Goal: Task Accomplishment & Management: Complete application form

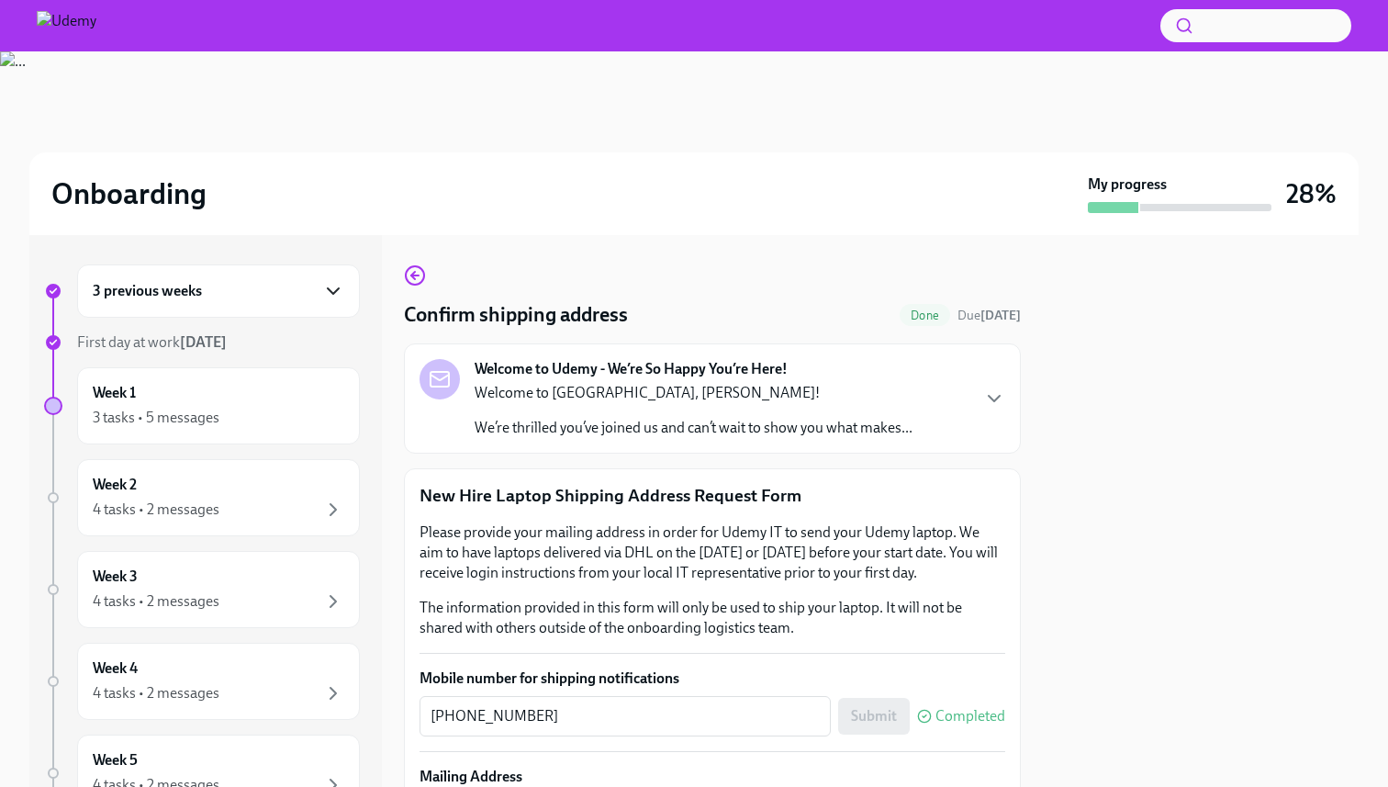
click at [333, 291] on icon "button" at bounding box center [333, 291] width 22 height 22
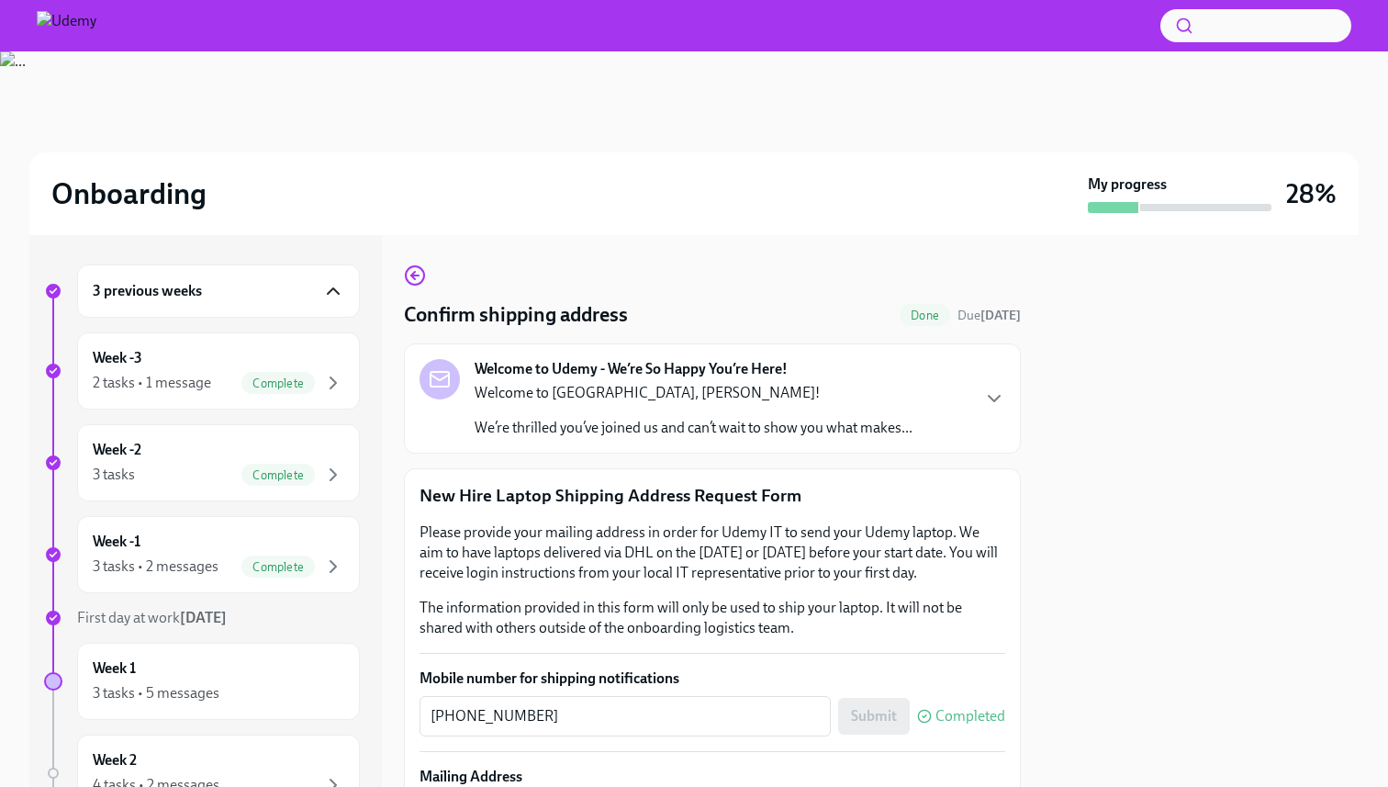
click at [333, 291] on icon "button" at bounding box center [333, 291] width 22 height 22
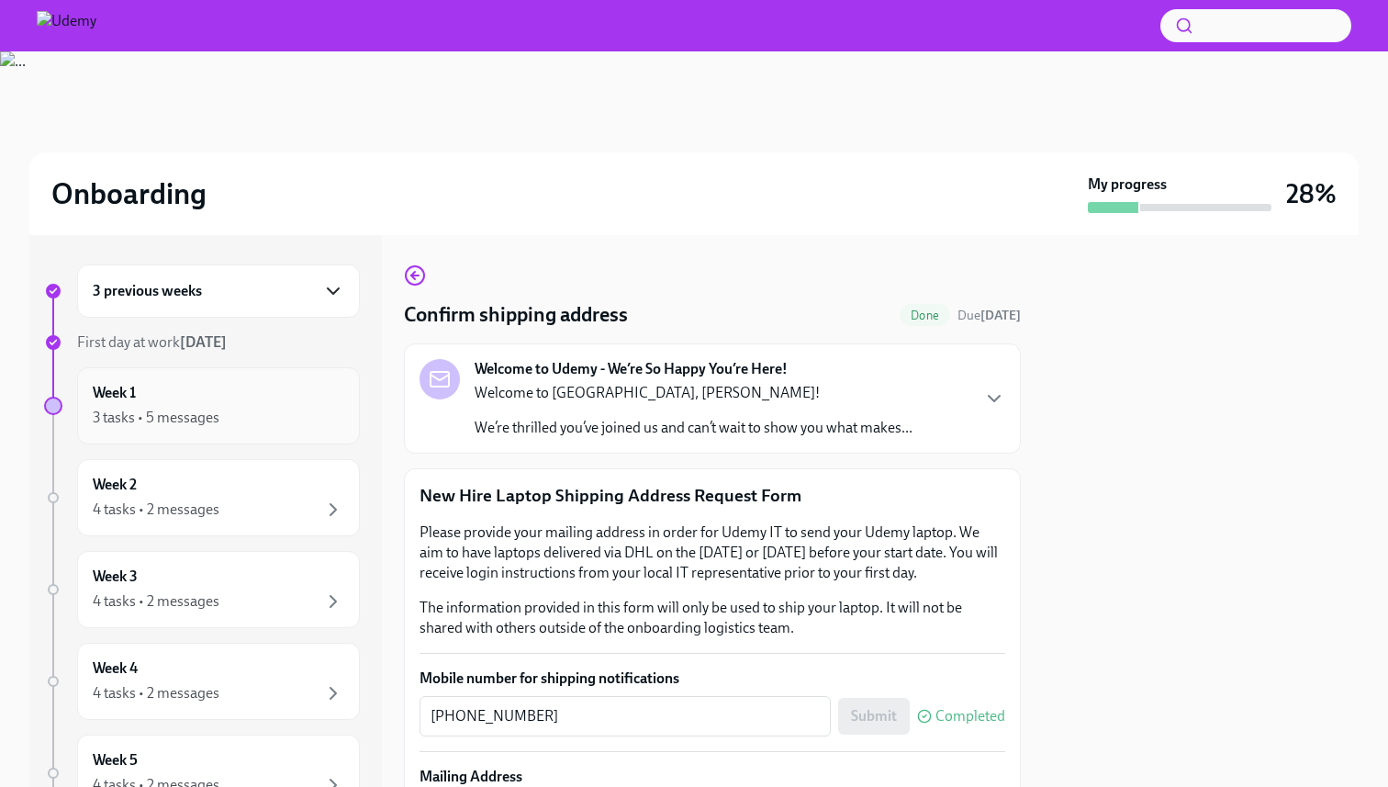
click at [244, 397] on div "Week 1 3 tasks • 5 messages" at bounding box center [219, 406] width 252 height 46
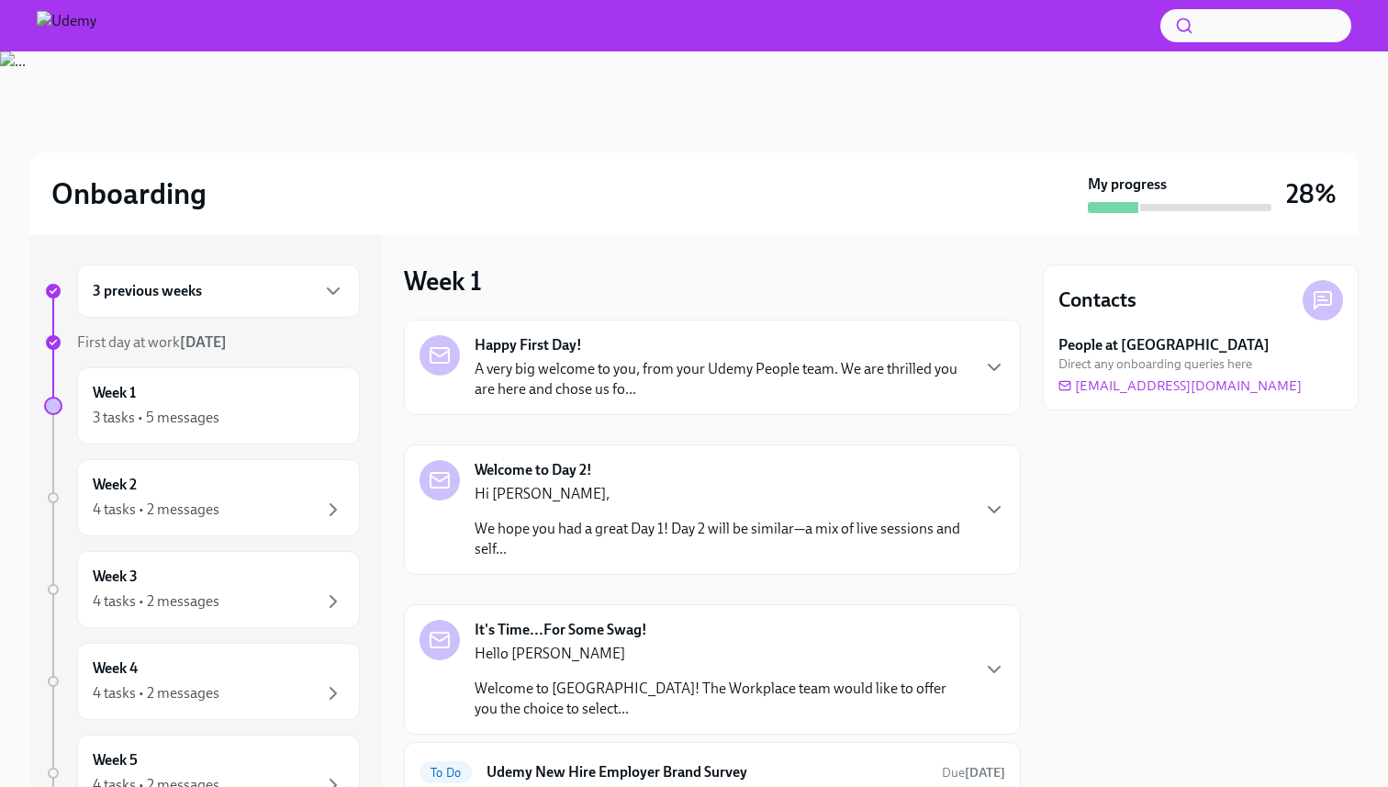
click at [662, 369] on p "A very big welcome to you, from your Udemy People team. We are thrilled you are…" at bounding box center [722, 379] width 494 height 40
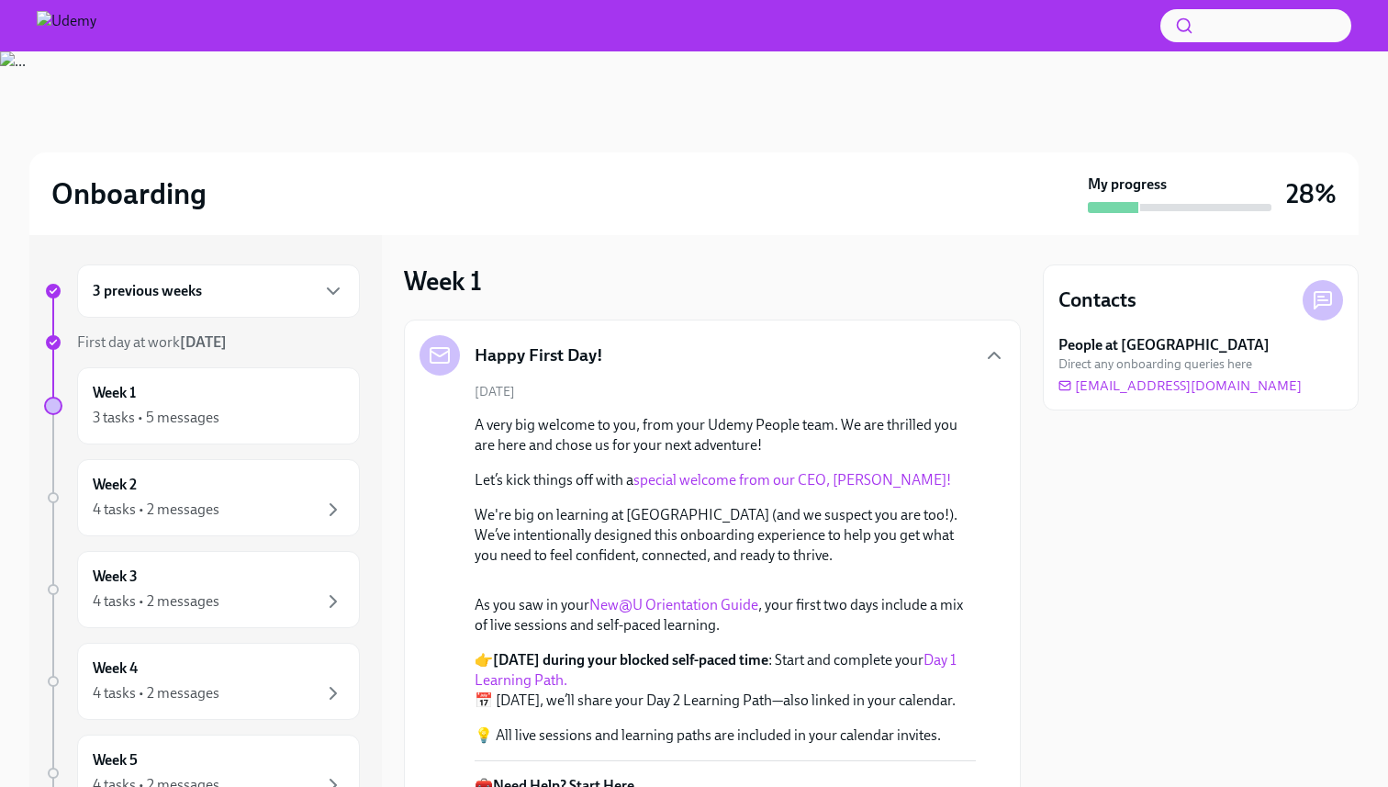
click at [758, 480] on link "special welcome from our CEO, [PERSON_NAME]!" at bounding box center [792, 479] width 318 height 17
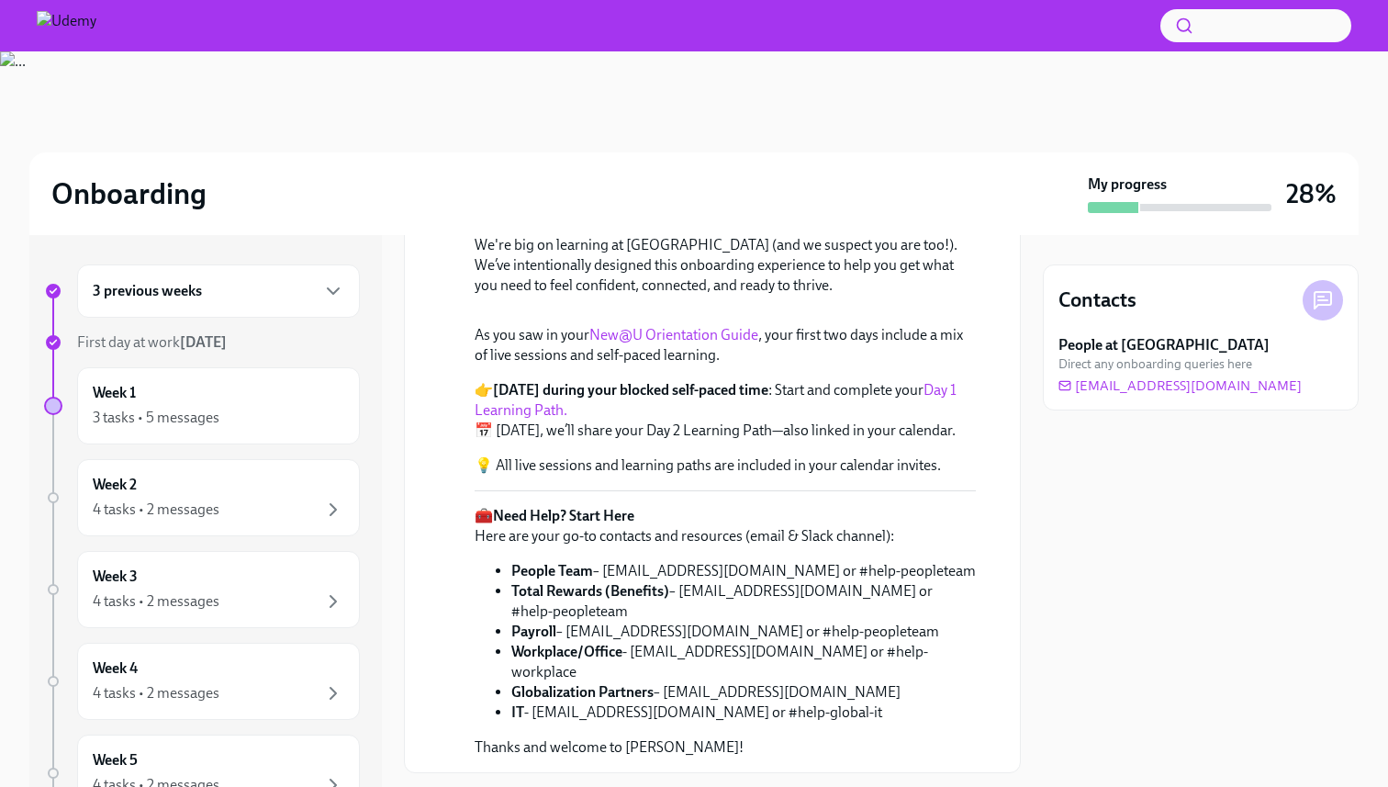
scroll to position [304, 0]
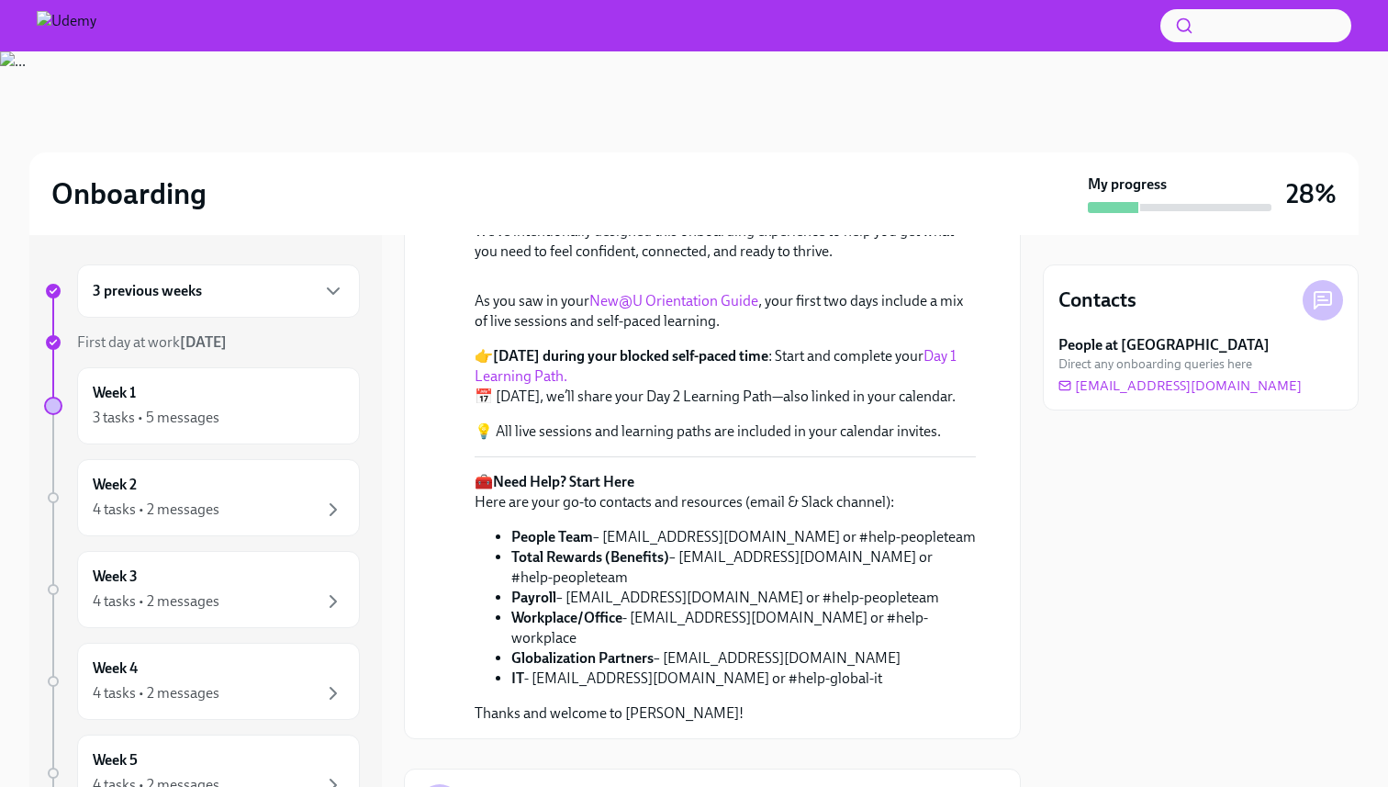
click at [710, 309] on link "New@U Orientation Guide" at bounding box center [673, 300] width 169 height 17
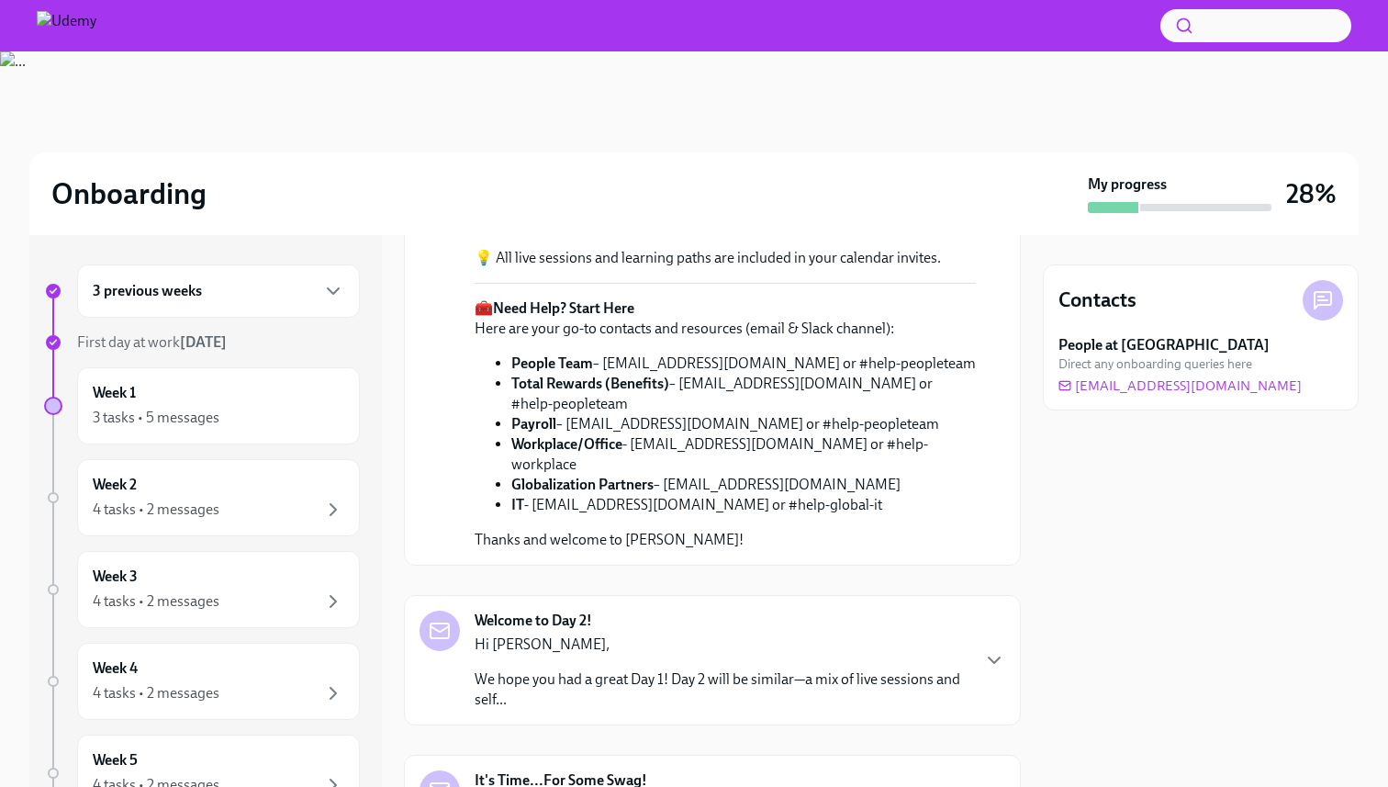
scroll to position [481, 0]
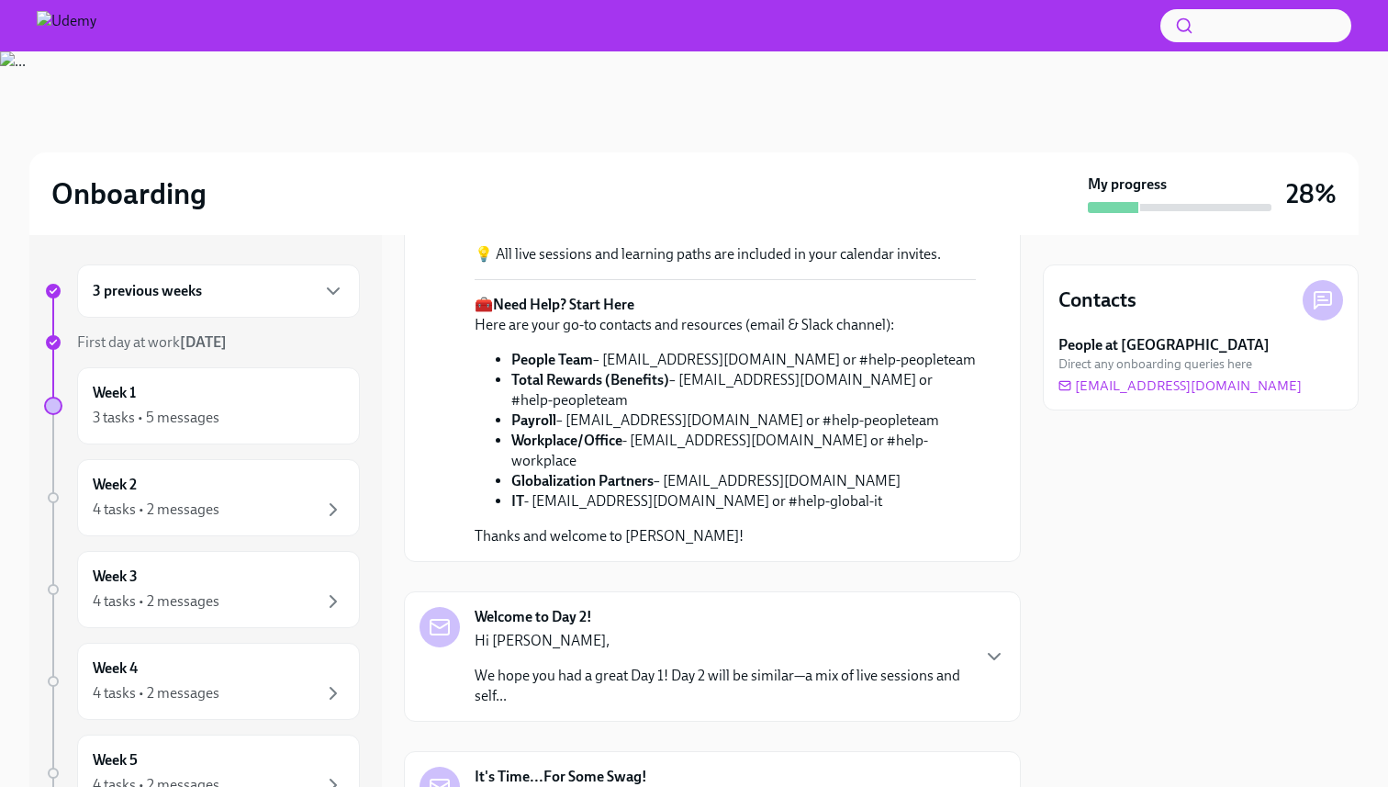
click at [939, 207] on link "Day 1 Learning Path." at bounding box center [716, 189] width 482 height 38
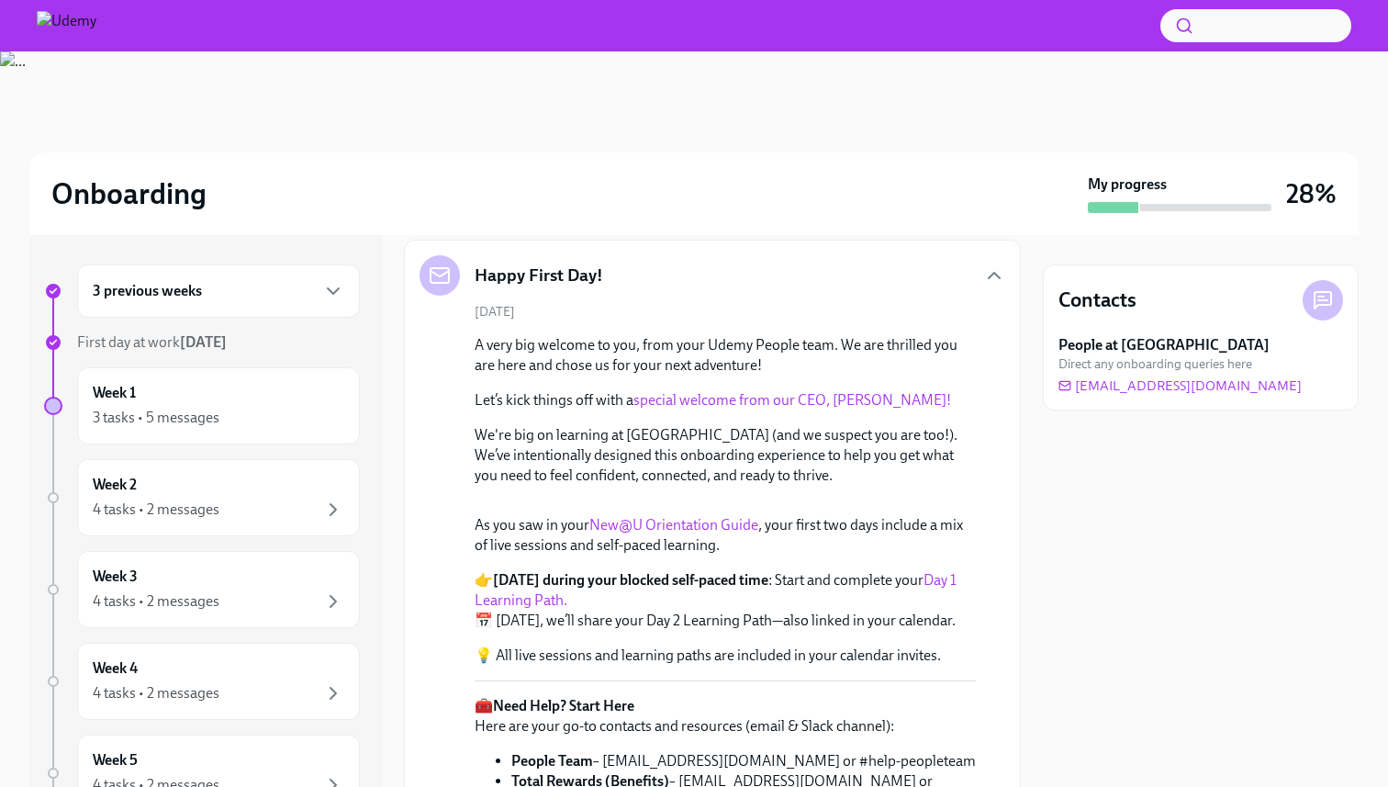
scroll to position [66, 0]
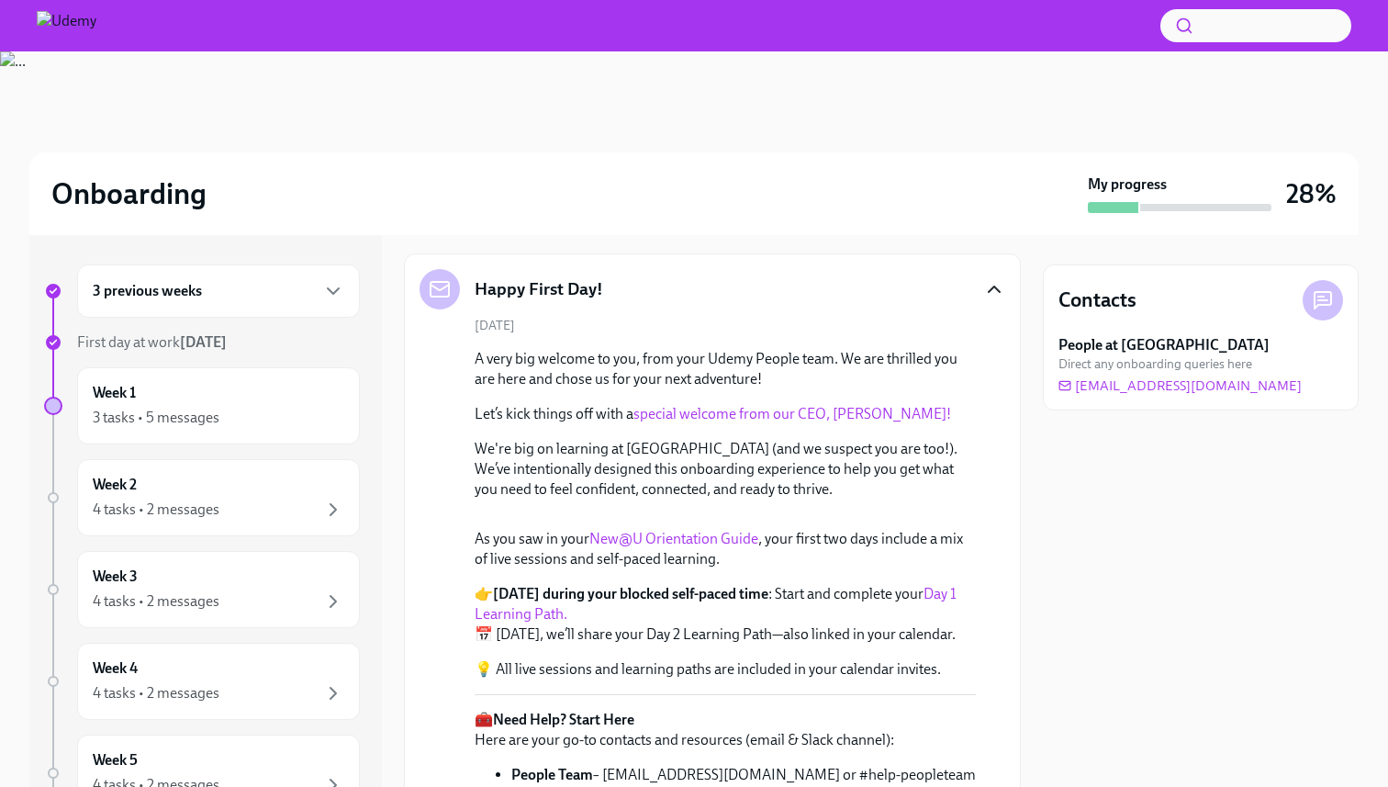
click at [989, 289] on icon "button" at bounding box center [994, 289] width 22 height 22
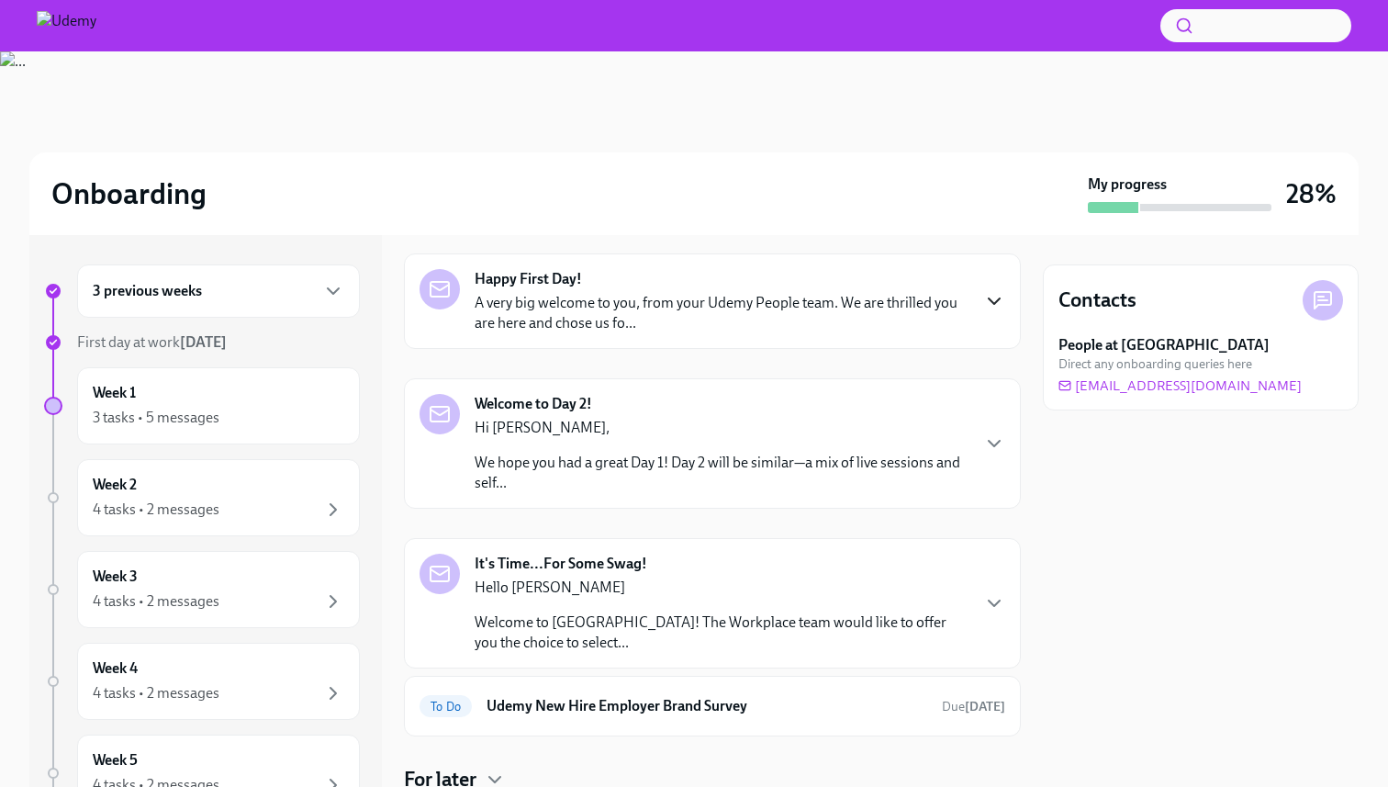
click at [989, 298] on icon "button" at bounding box center [994, 301] width 11 height 6
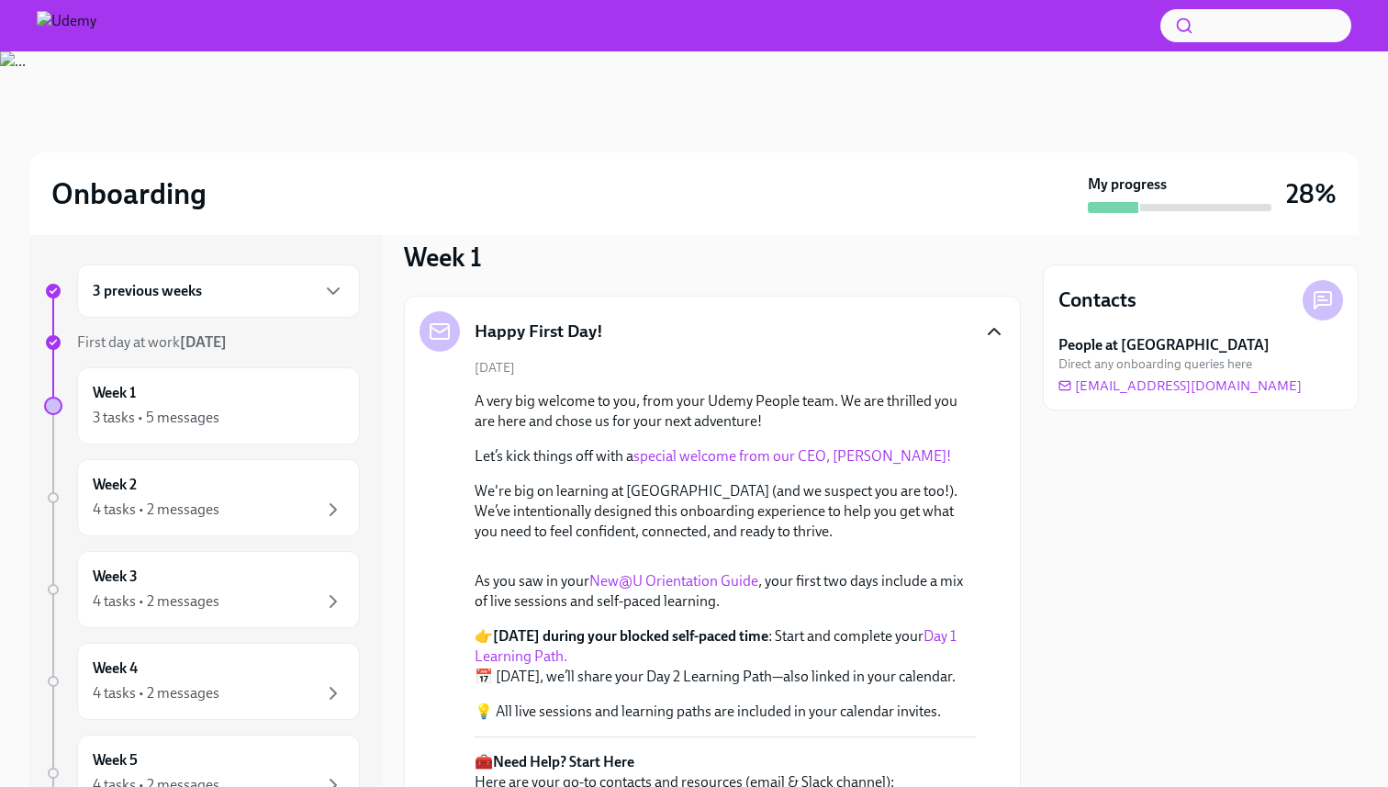
scroll to position [26, 0]
click at [990, 330] on icon "button" at bounding box center [994, 330] width 11 height 6
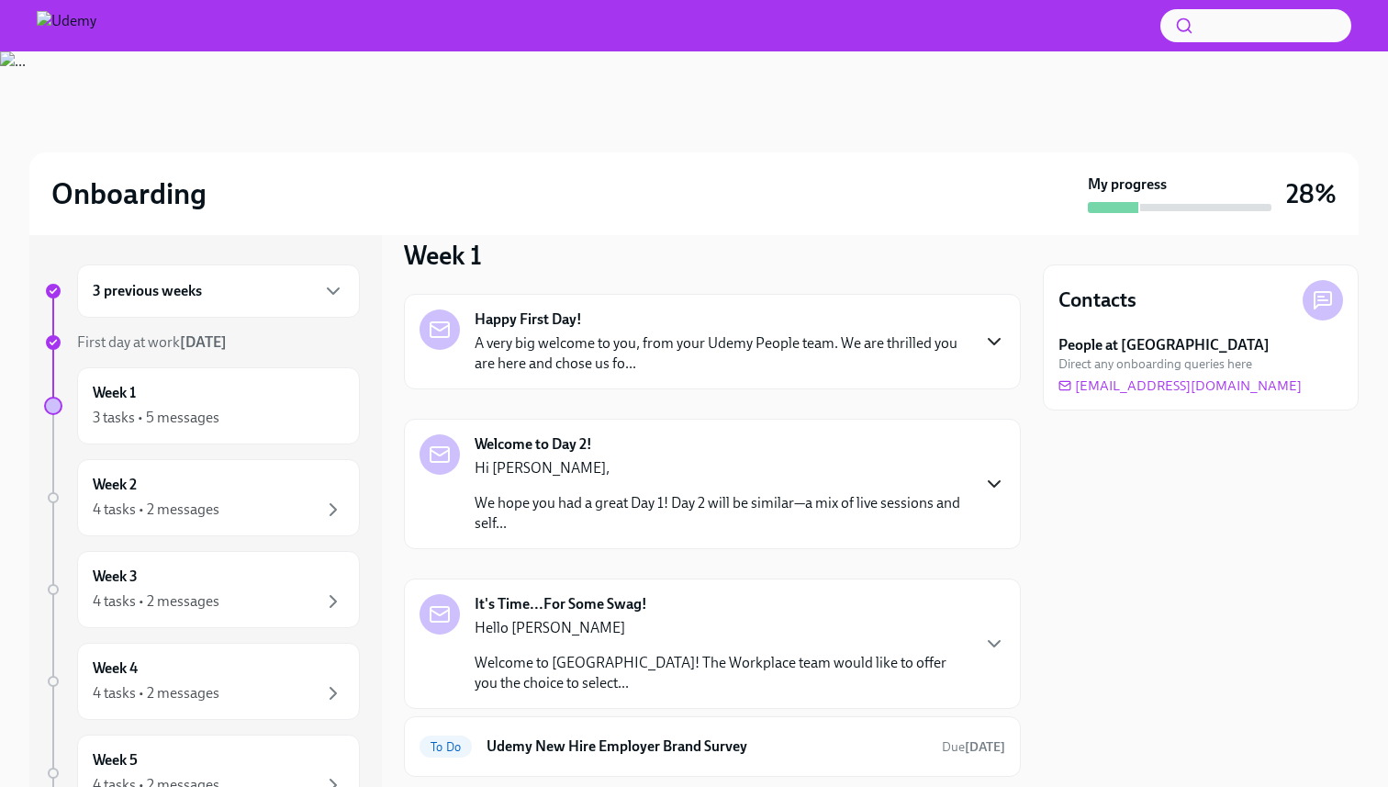
click at [992, 481] on icon "button" at bounding box center [994, 484] width 22 height 22
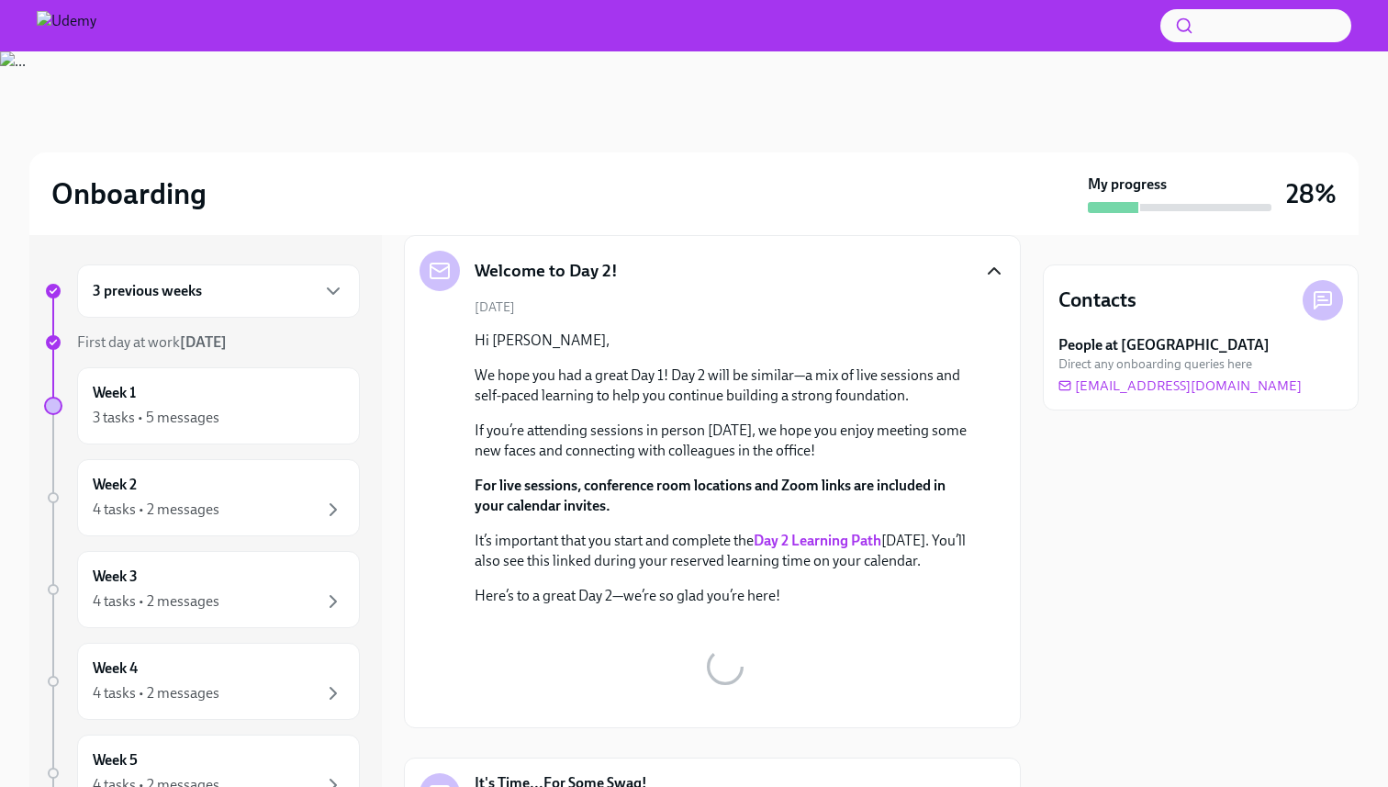
scroll to position [210, 0]
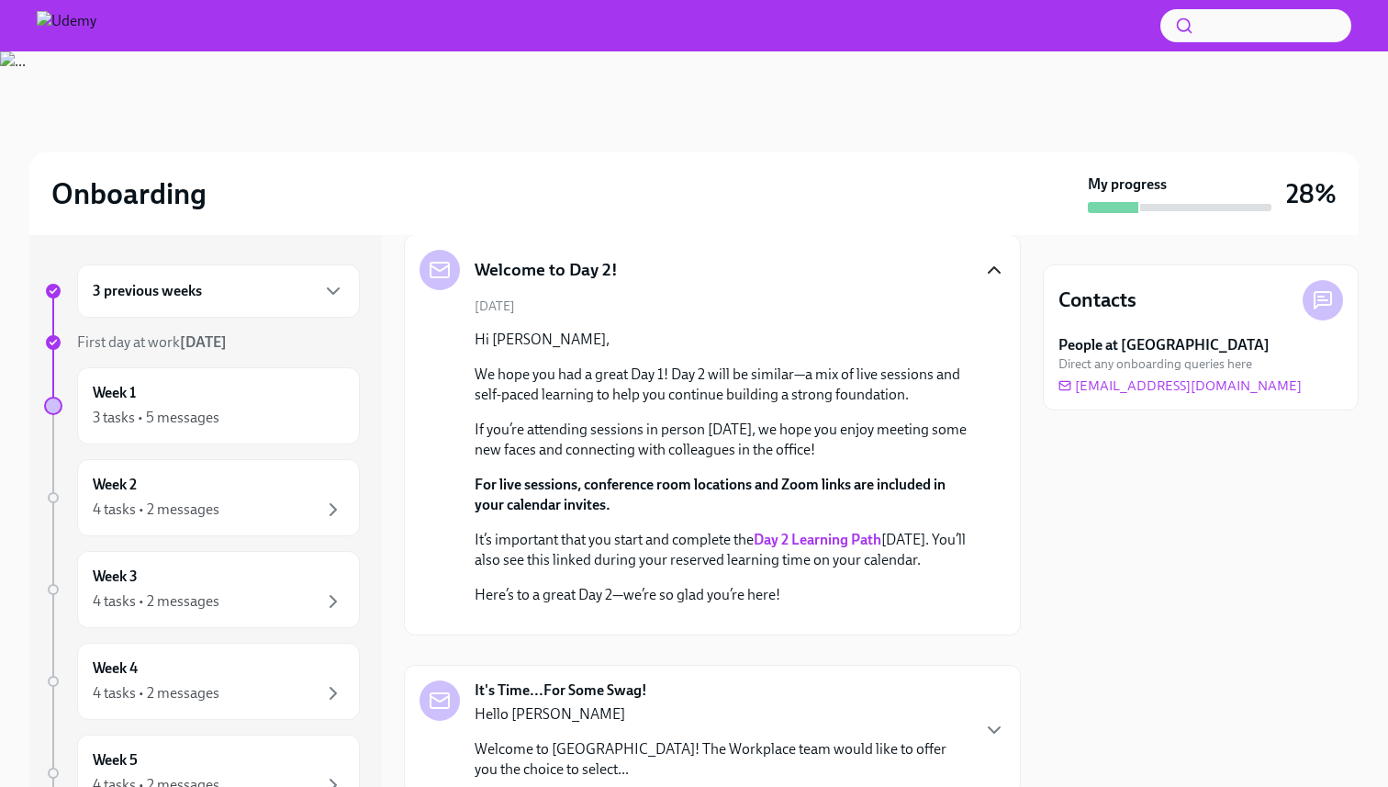
click at [855, 538] on strong "Day 2 Learning Path" at bounding box center [818, 539] width 128 height 17
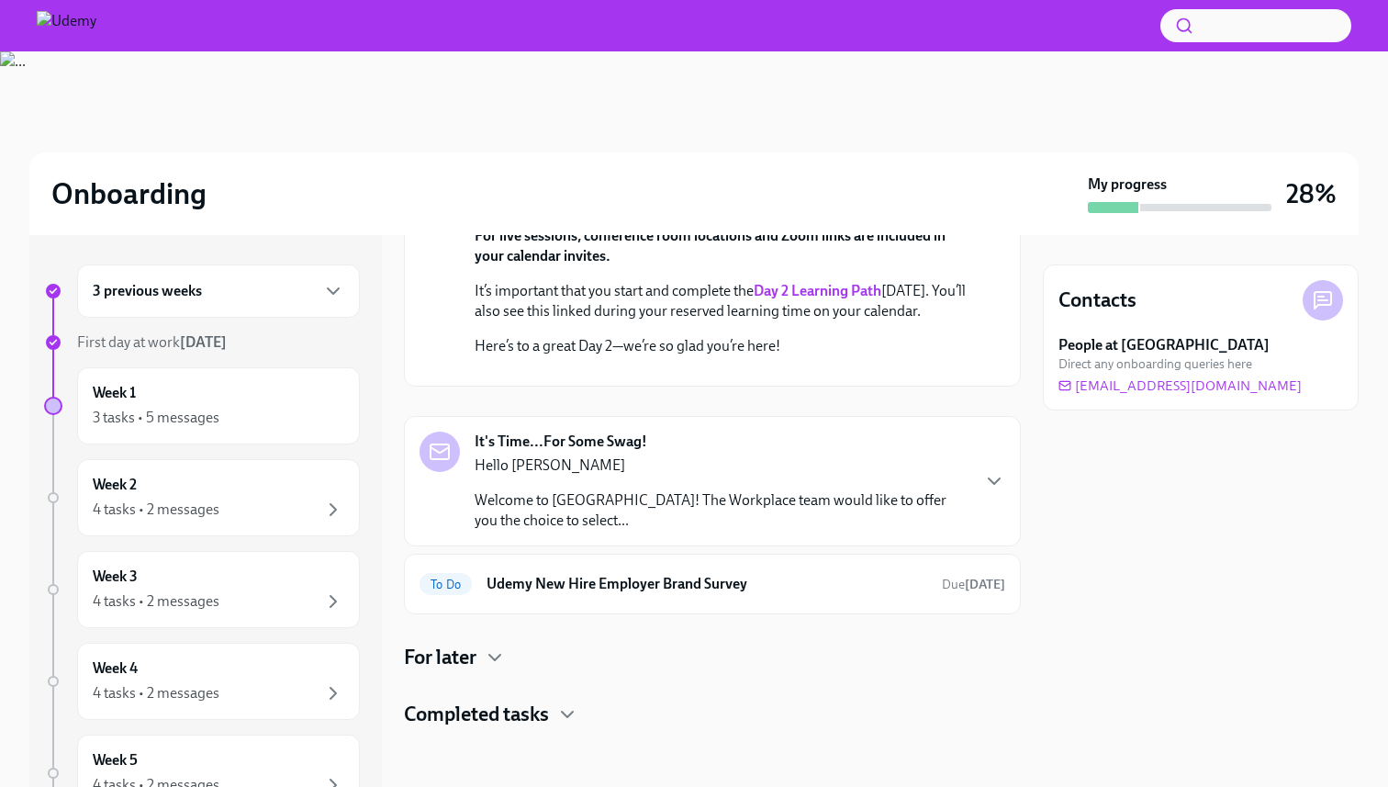
scroll to position [670, 0]
click at [995, 480] on icon "button" at bounding box center [994, 481] width 22 height 22
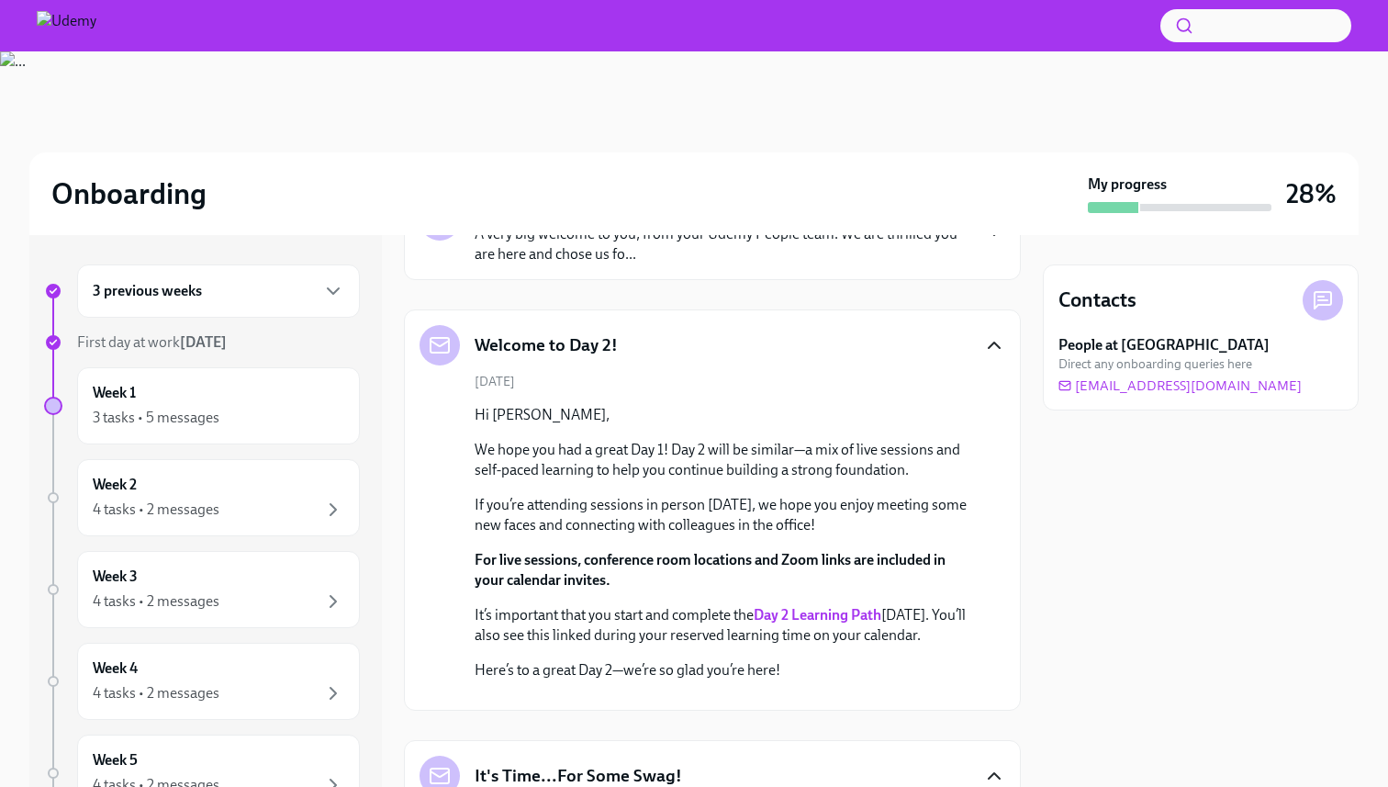
scroll to position [139, 0]
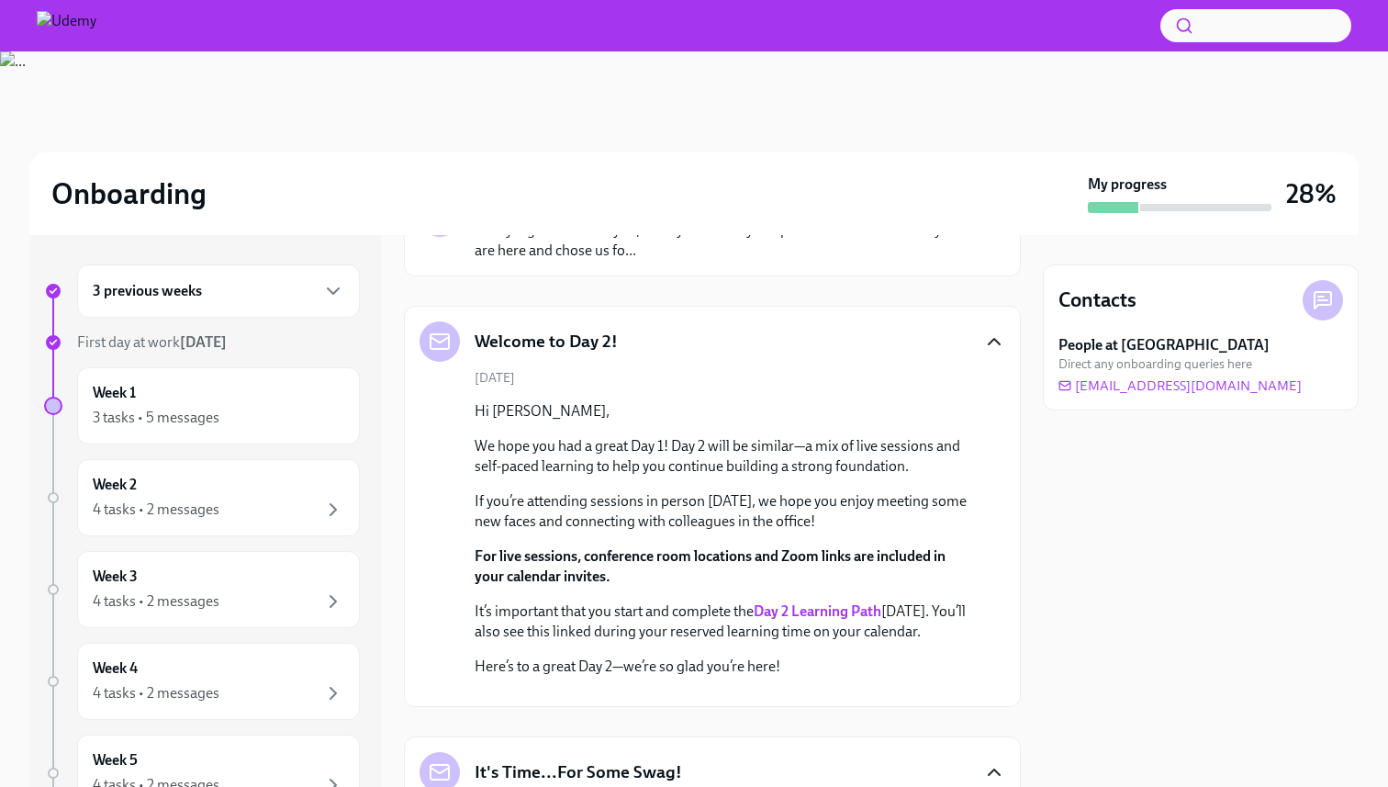
click at [990, 343] on icon "button" at bounding box center [994, 341] width 22 height 22
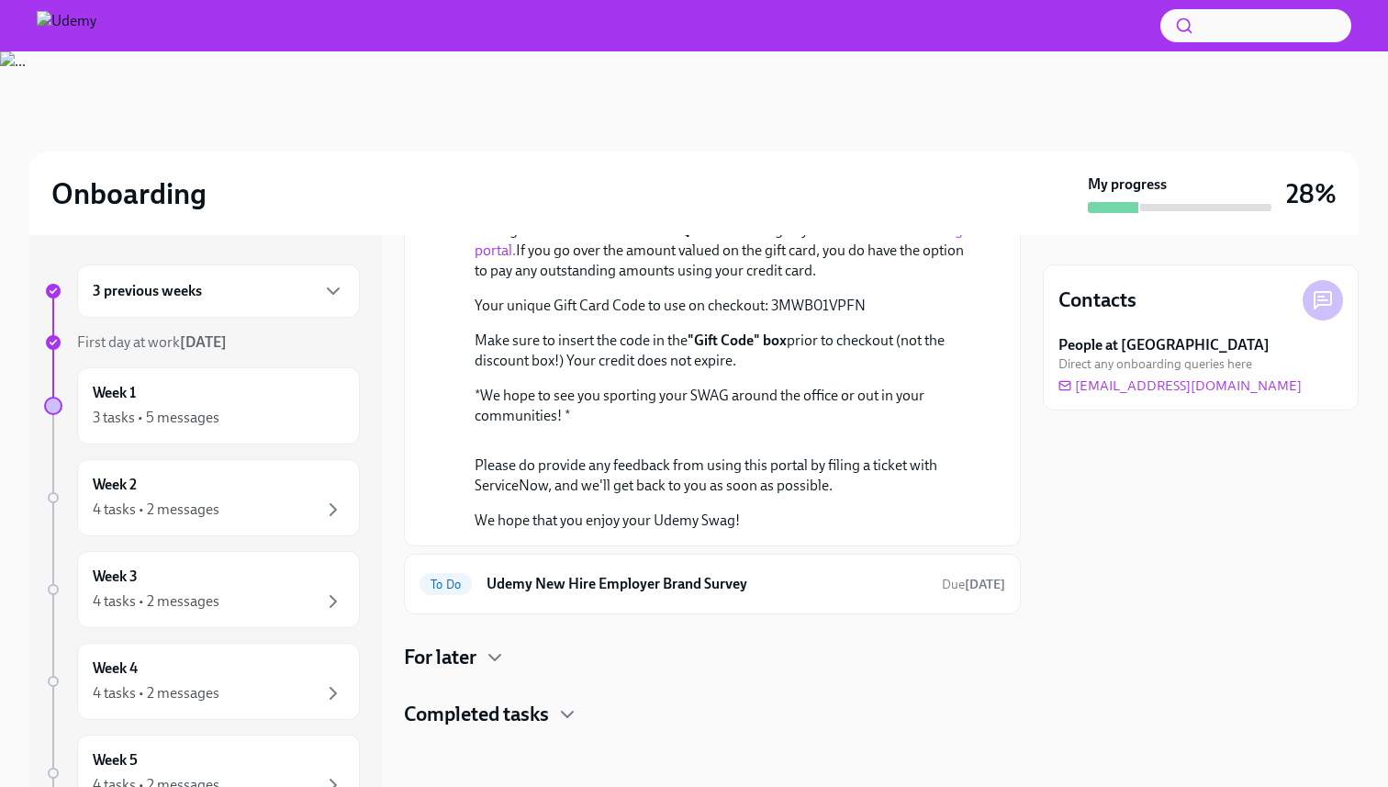
scroll to position [967, 0]
click at [647, 580] on h6 "Udemy New Hire Employer Brand Survey" at bounding box center [707, 584] width 441 height 20
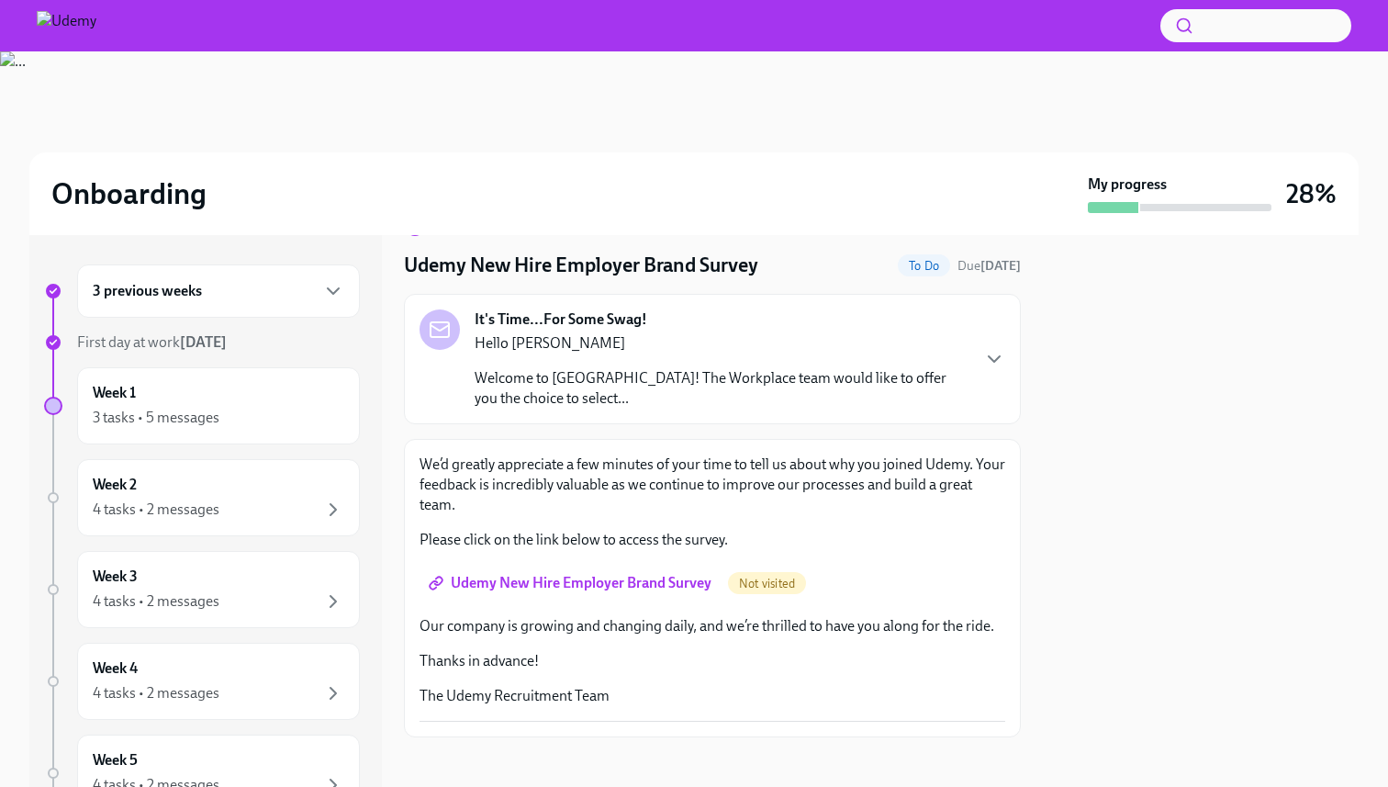
scroll to position [59, 0]
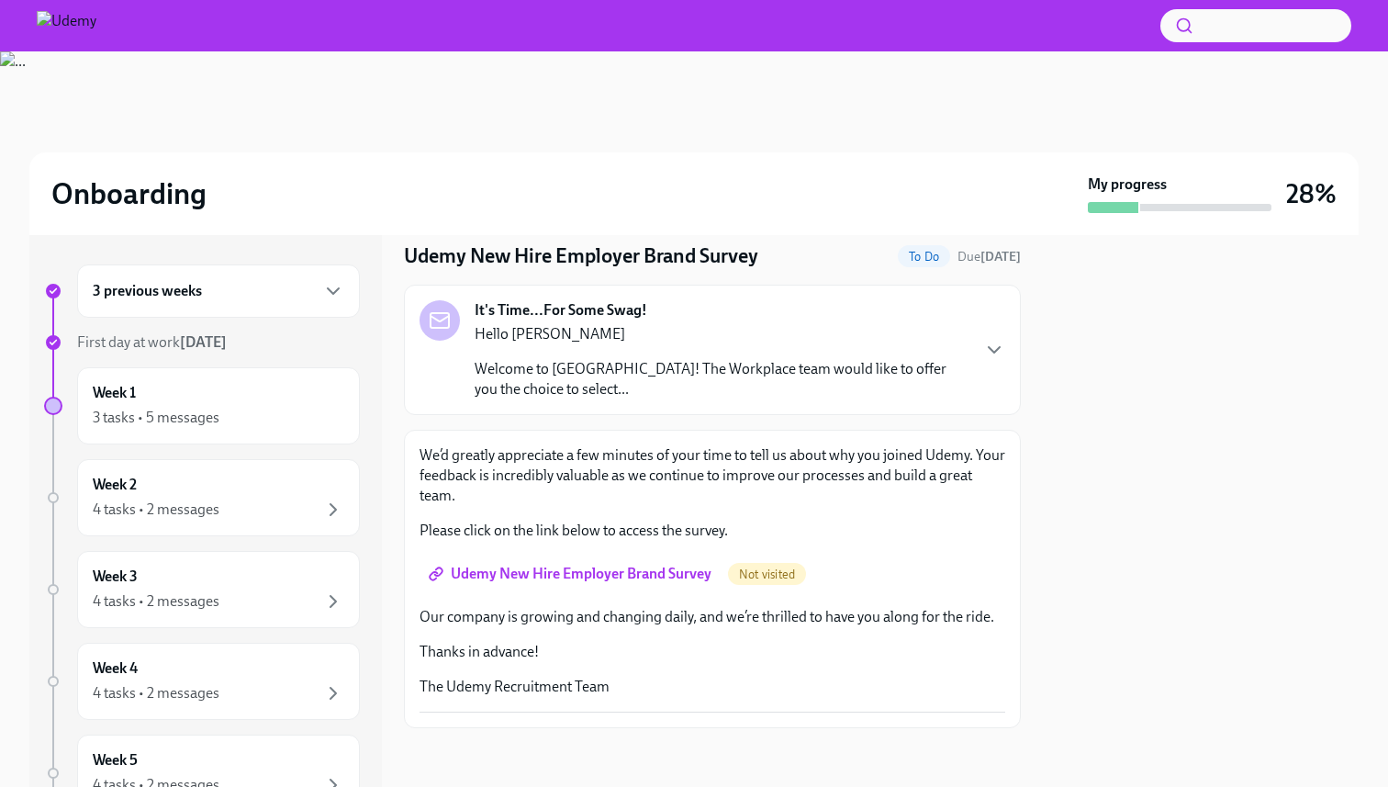
click at [632, 570] on span "Udemy New Hire Employer Brand Survey" at bounding box center [571, 574] width 279 height 18
click at [1000, 352] on icon "button" at bounding box center [994, 350] width 22 height 22
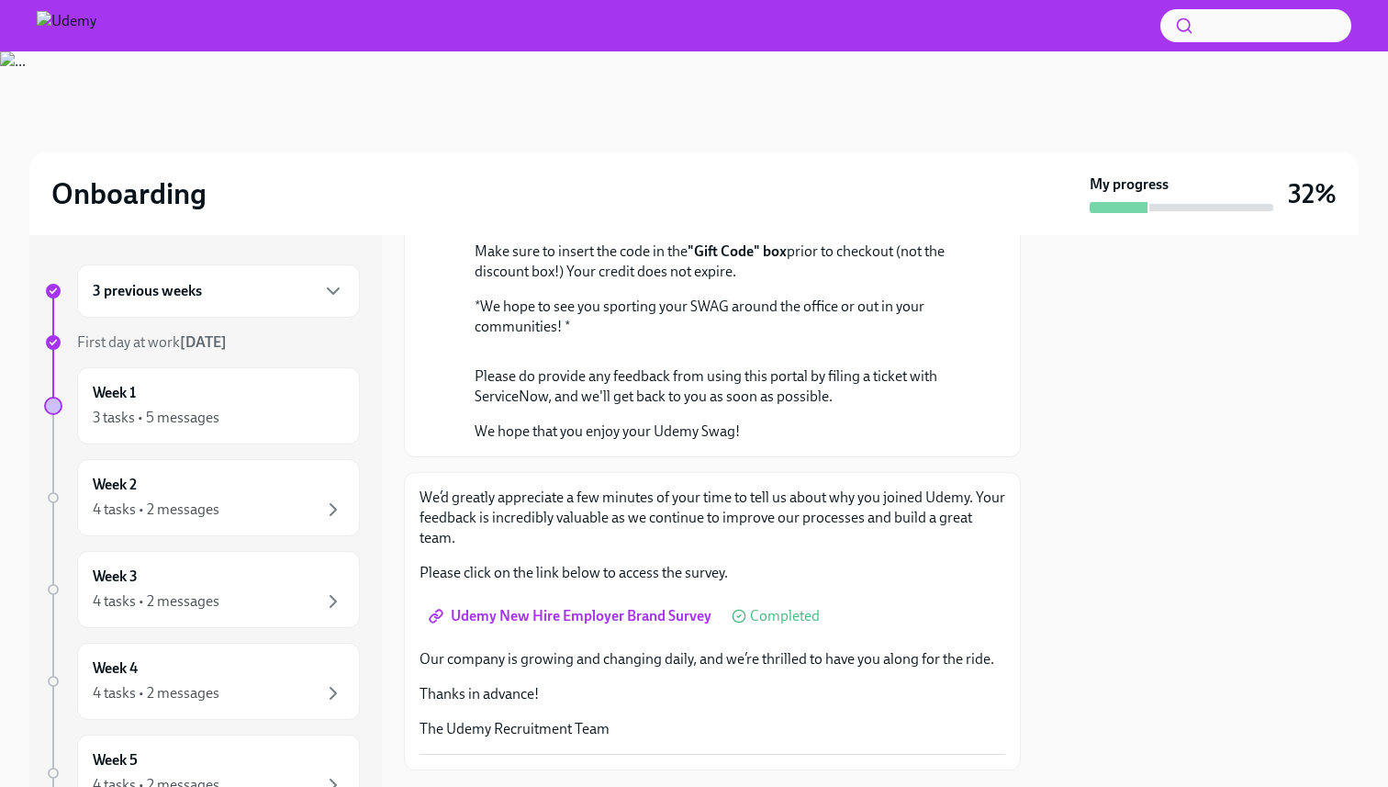
scroll to position [0, 0]
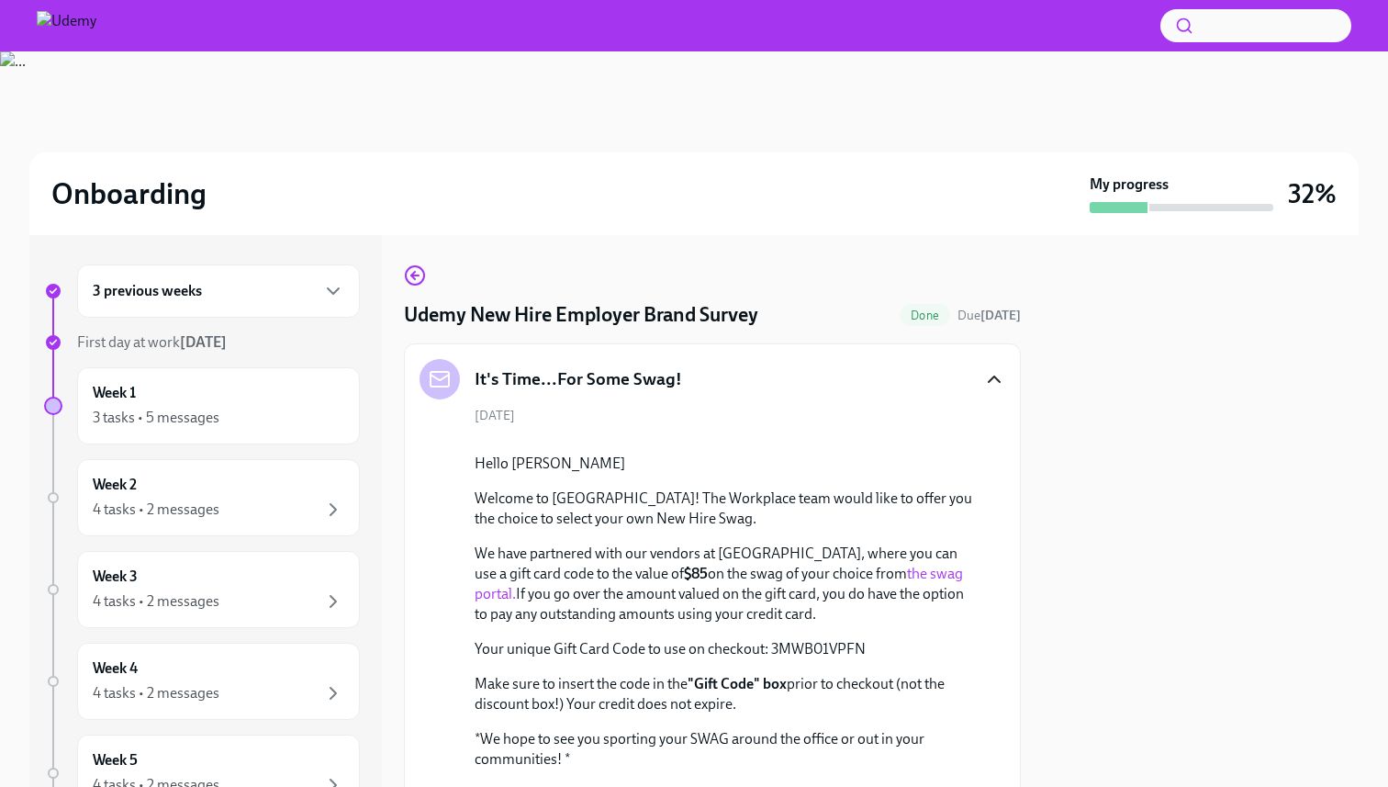
click at [986, 378] on icon "button" at bounding box center [994, 379] width 22 height 22
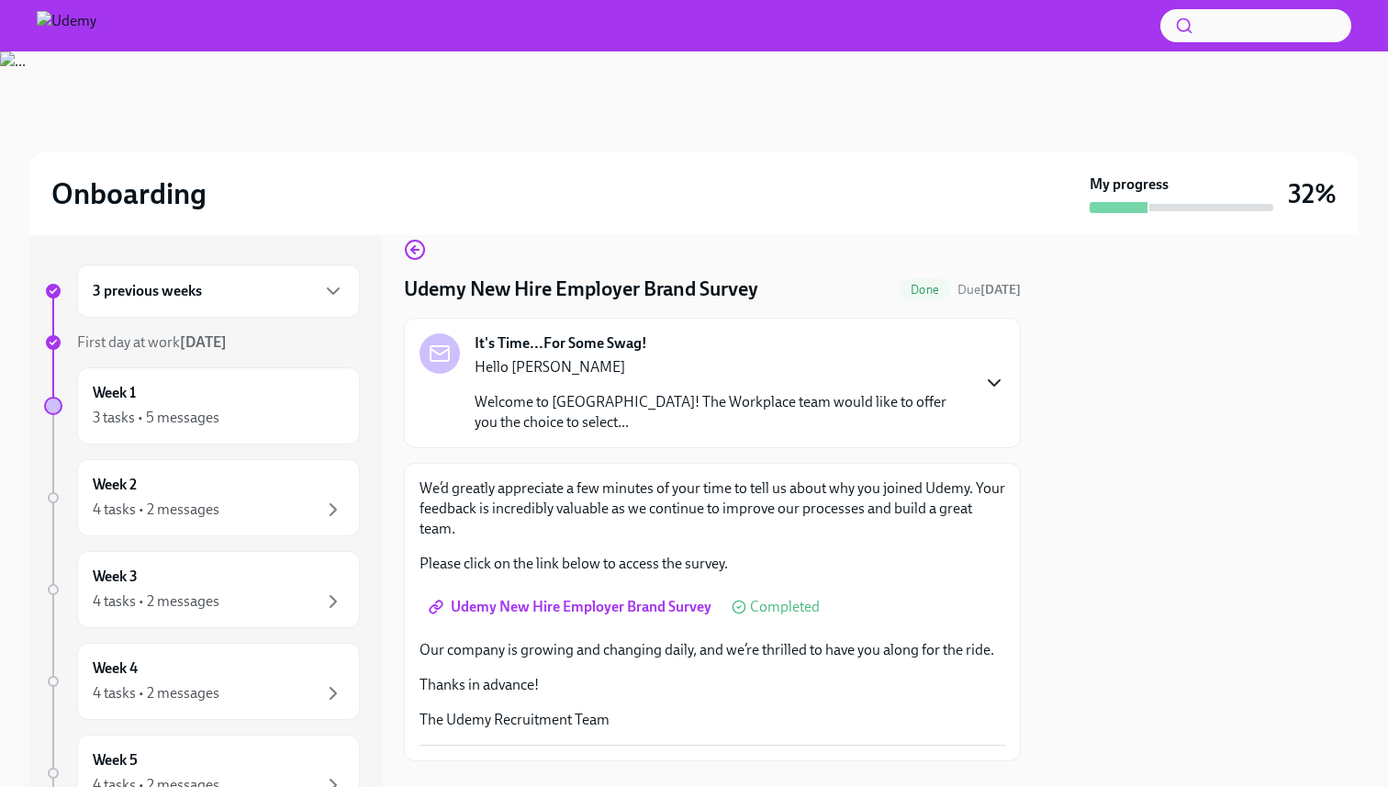
scroll to position [59, 0]
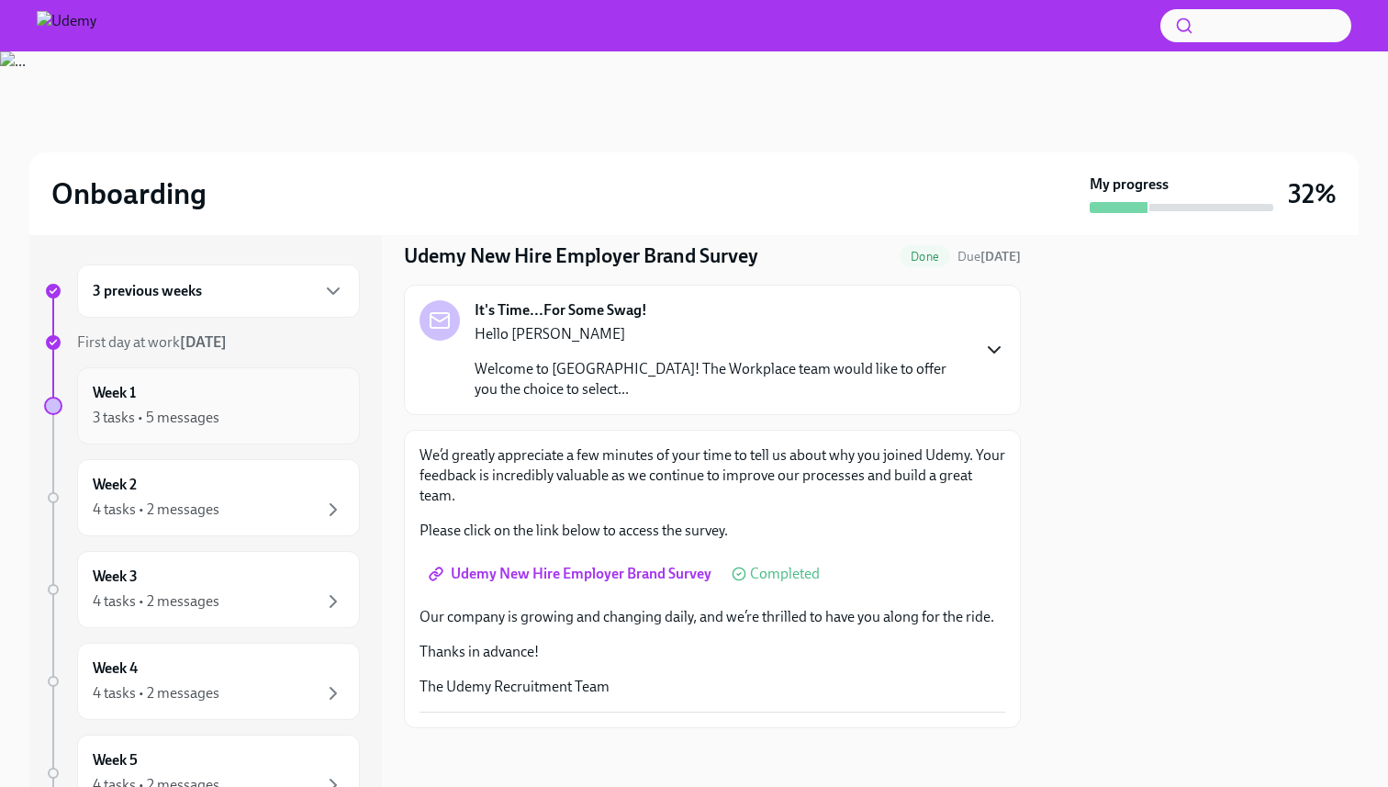
click at [184, 423] on div "3 tasks • 5 messages" at bounding box center [156, 418] width 127 height 20
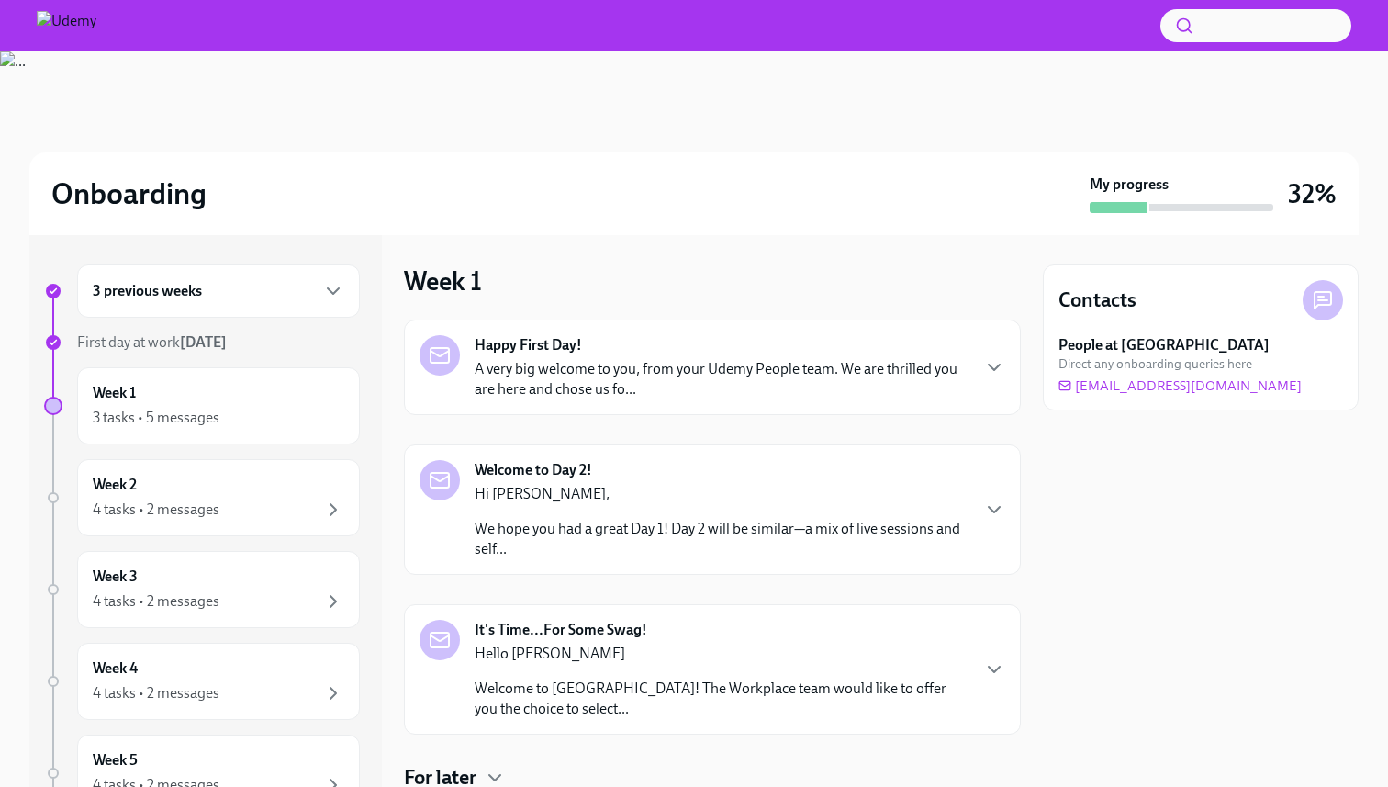
scroll to position [120, 0]
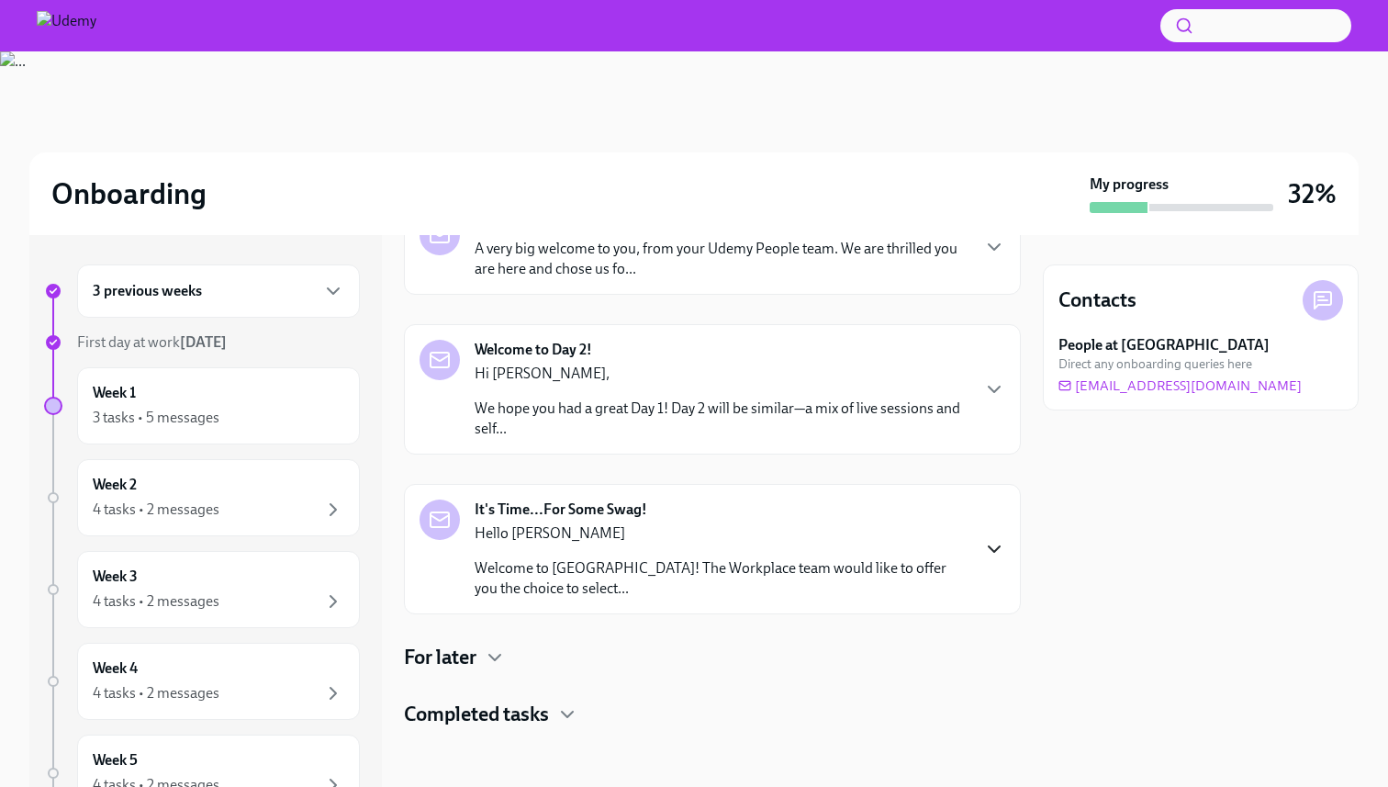
click at [990, 543] on icon "button" at bounding box center [994, 549] width 22 height 22
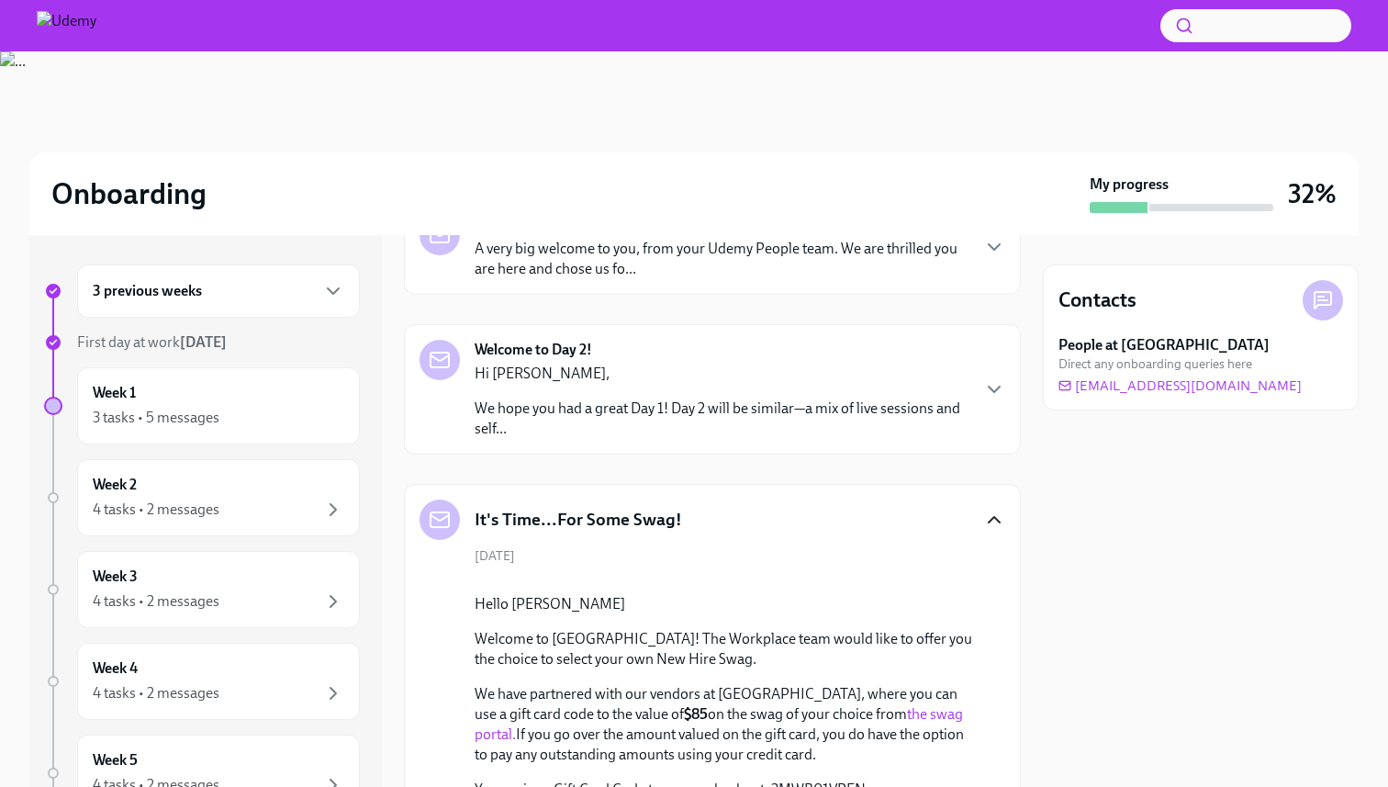
click at [990, 543] on div "It's Time...For Some Swag! [DATE] Hello [PERSON_NAME] Welcome to [GEOGRAPHIC_DA…" at bounding box center [713, 756] width 586 height 515
click at [990, 512] on icon "button" at bounding box center [994, 520] width 22 height 22
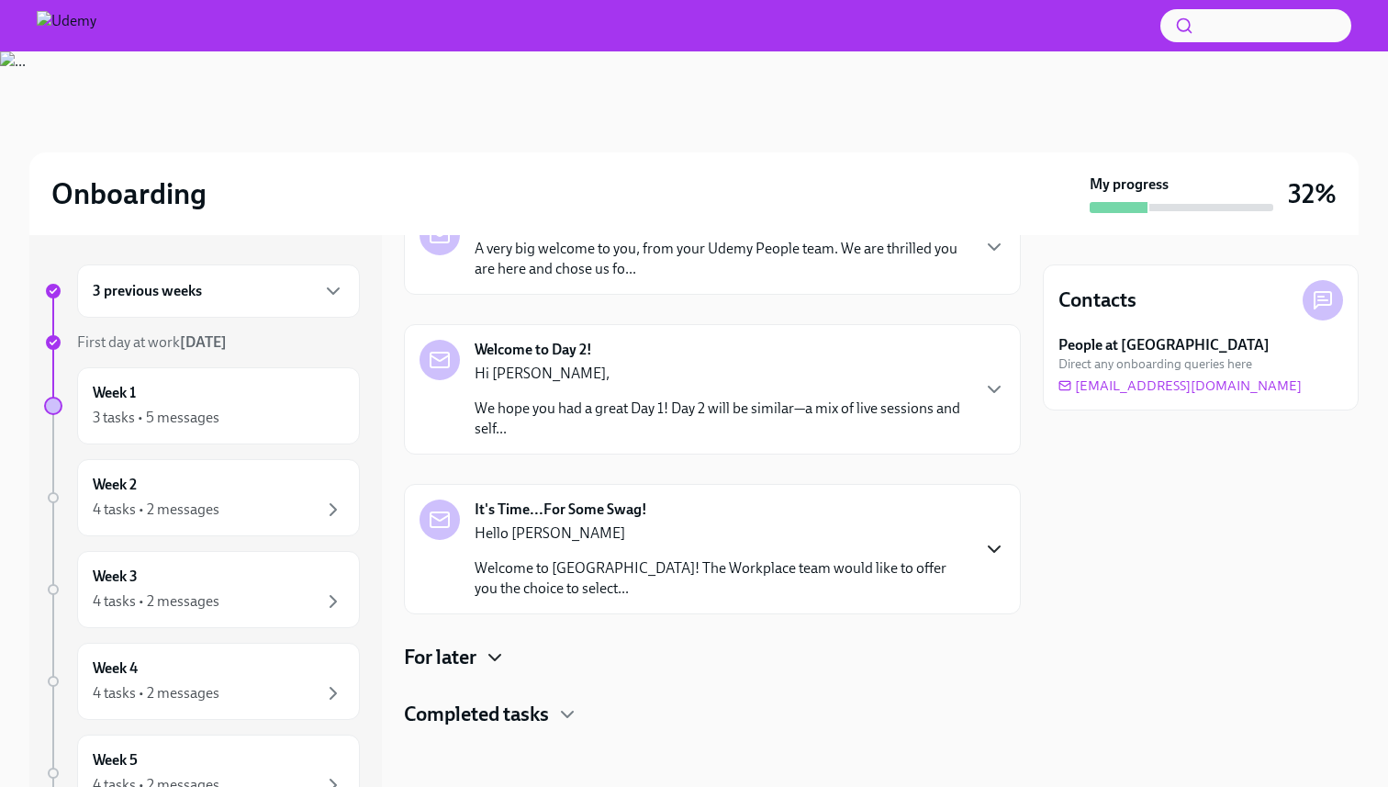
click at [495, 656] on icon "button" at bounding box center [495, 657] width 22 height 22
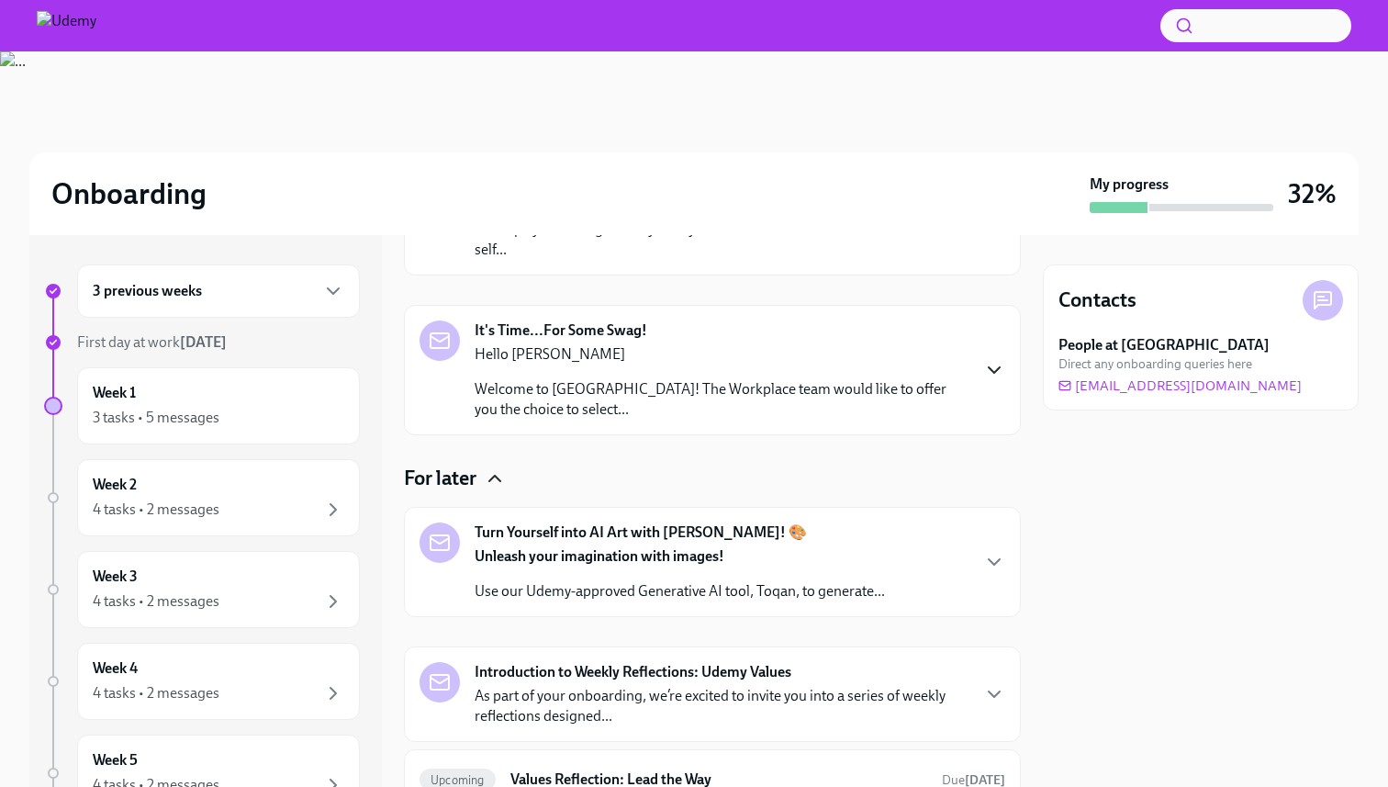
scroll to position [298, 0]
click at [995, 555] on icon "button" at bounding box center [994, 563] width 22 height 22
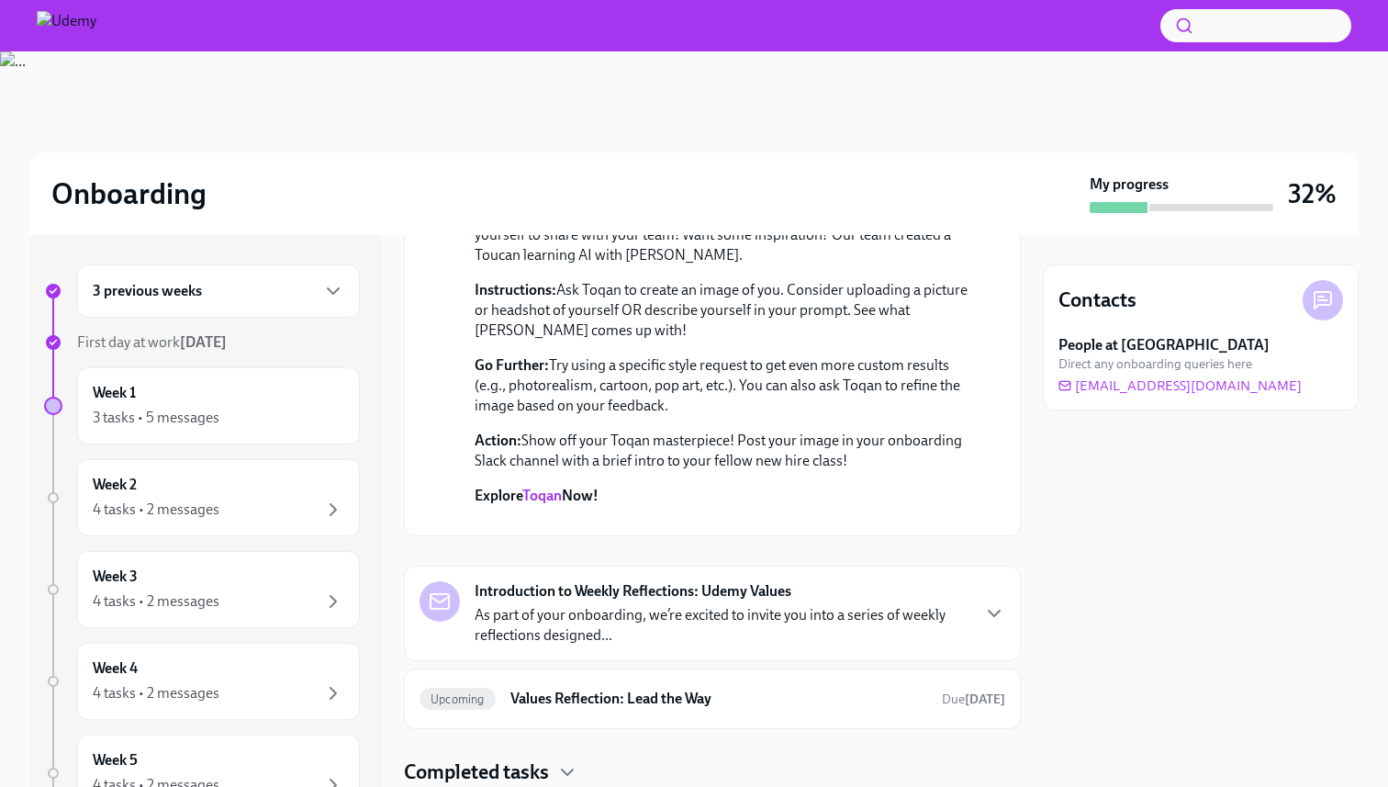
scroll to position [720, 0]
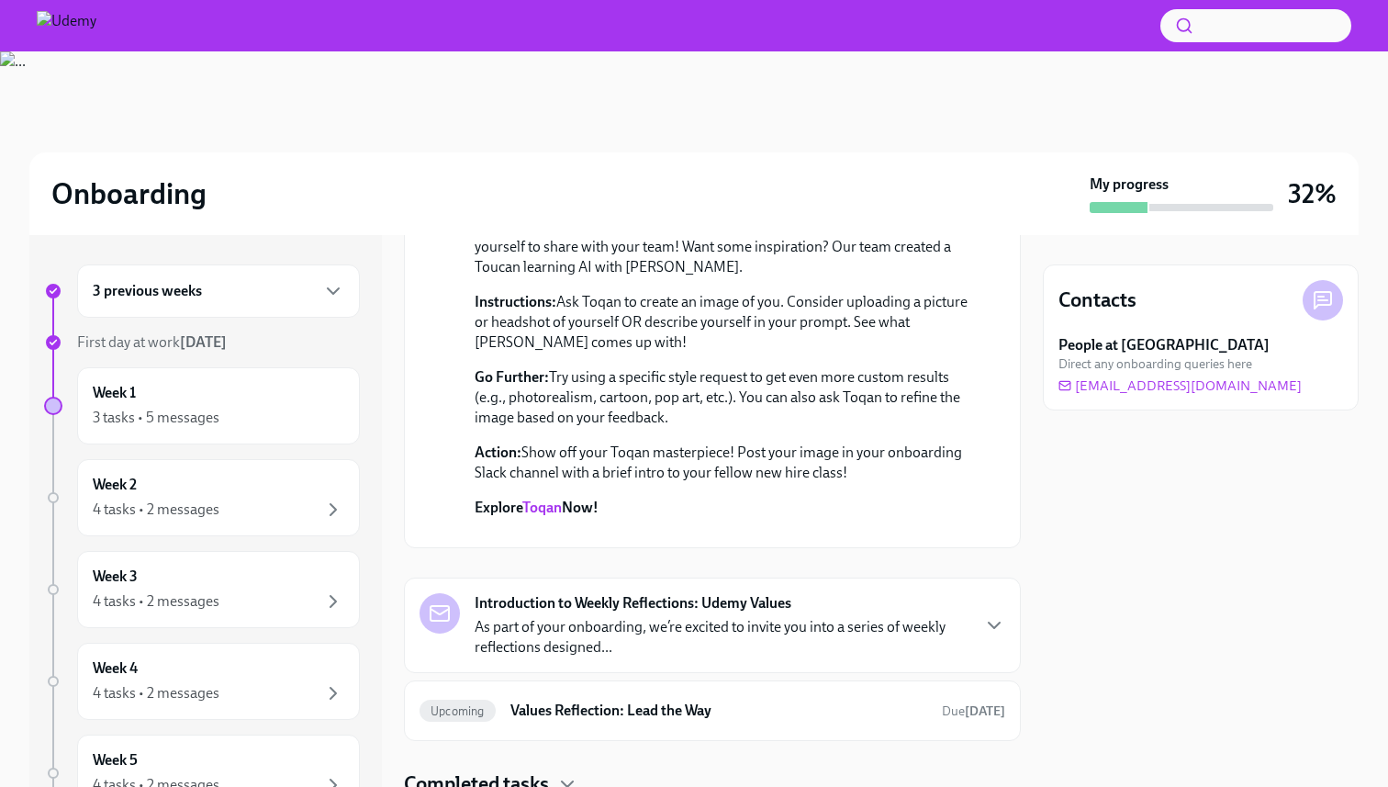
click at [549, 508] on link "Toqan" at bounding box center [541, 506] width 39 height 17
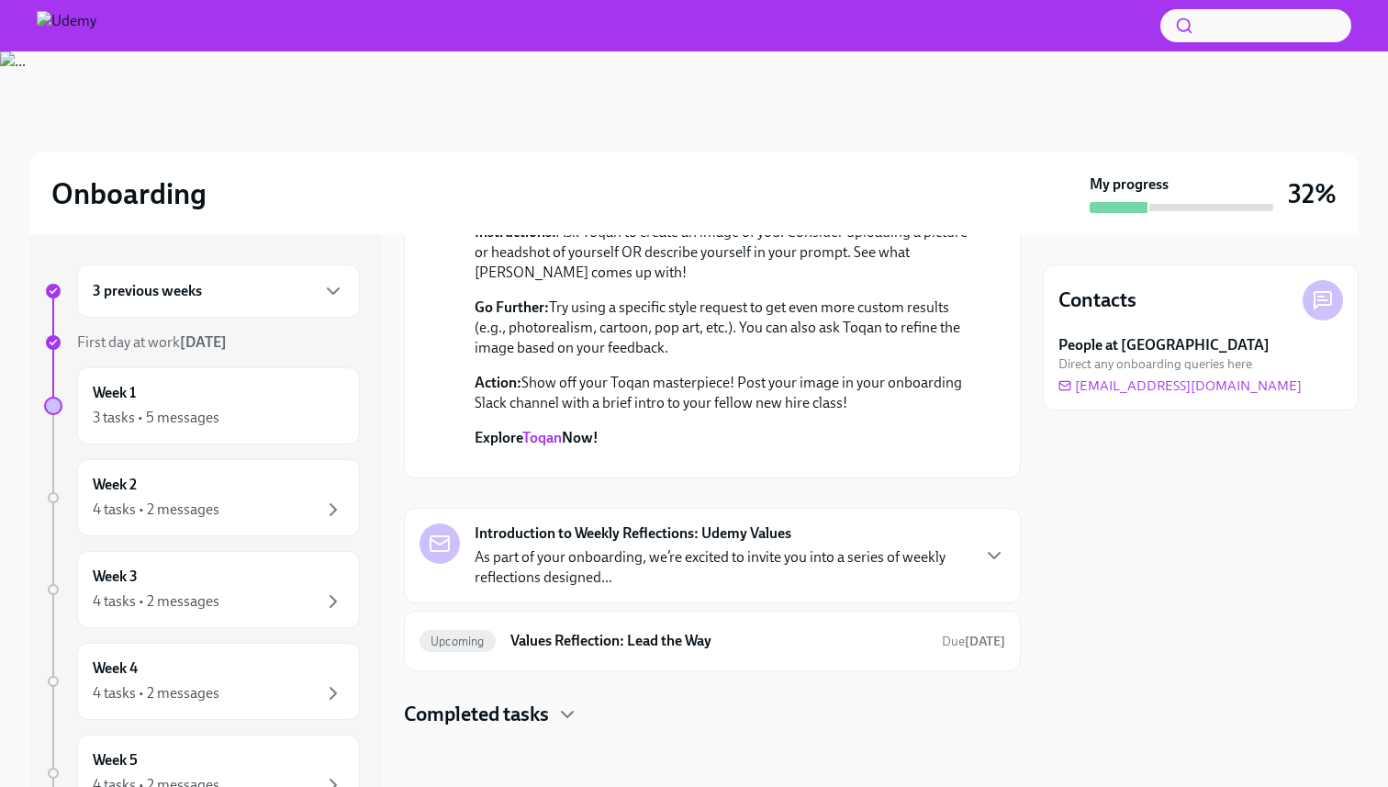
scroll to position [1038, 0]
click at [722, 551] on p "As part of your onboarding, we’re excited to invite you into a series of weekly…" at bounding box center [722, 567] width 494 height 40
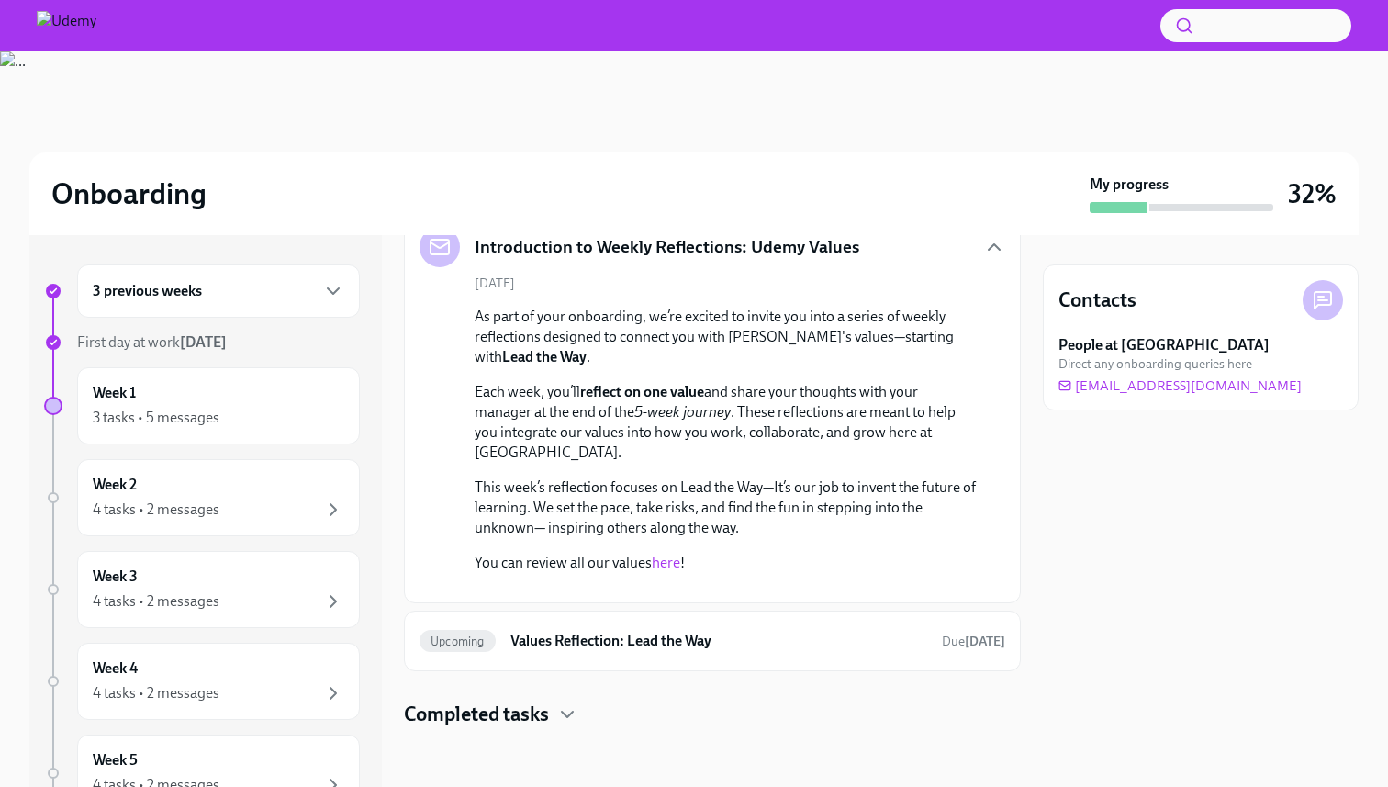
scroll to position [1477, 0]
click at [671, 554] on link "here" at bounding box center [666, 562] width 28 height 17
click at [741, 629] on div "Upcoming Values Reflection: Lead the Way Due [DATE]" at bounding box center [713, 640] width 586 height 29
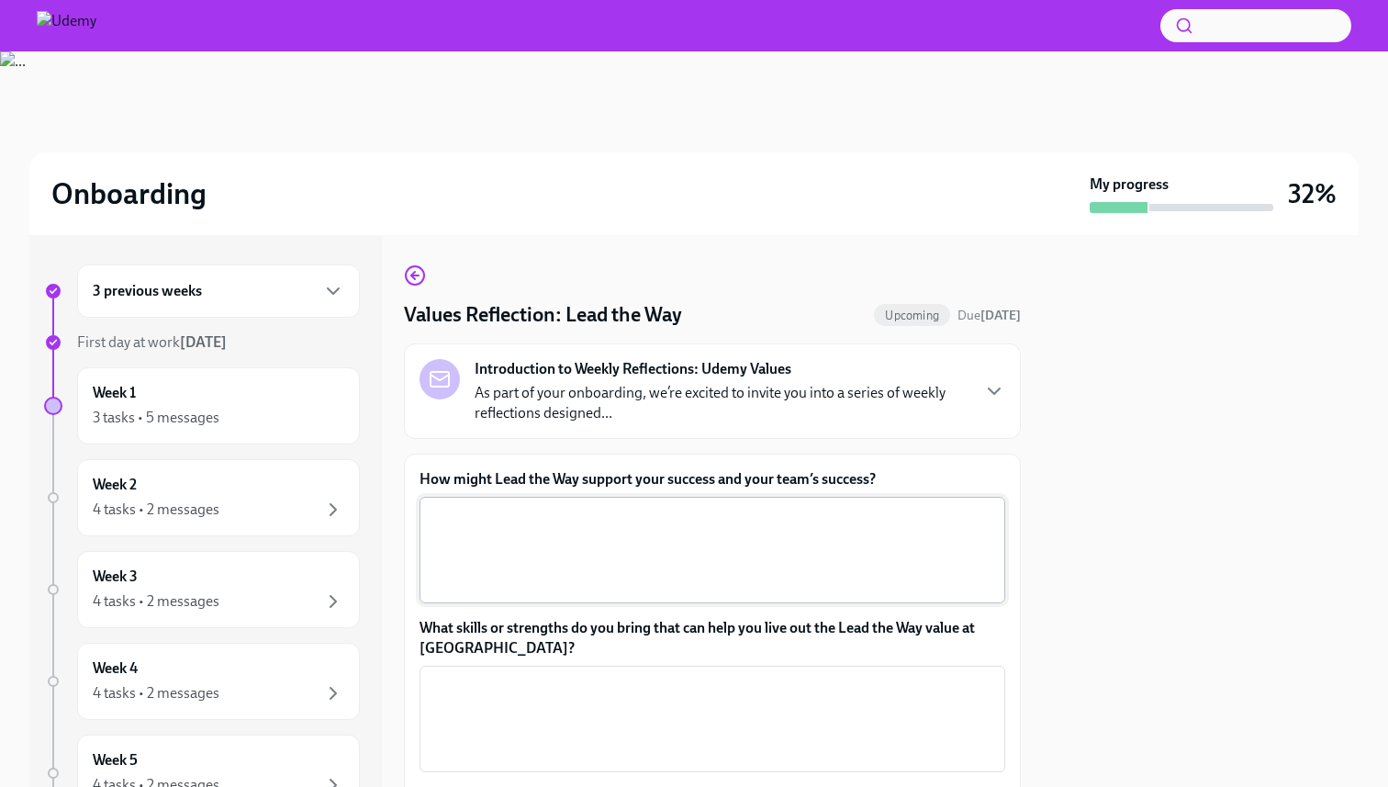
click at [681, 559] on textarea "How might Lead the Way support your success and your team’s success?" at bounding box center [713, 550] width 564 height 88
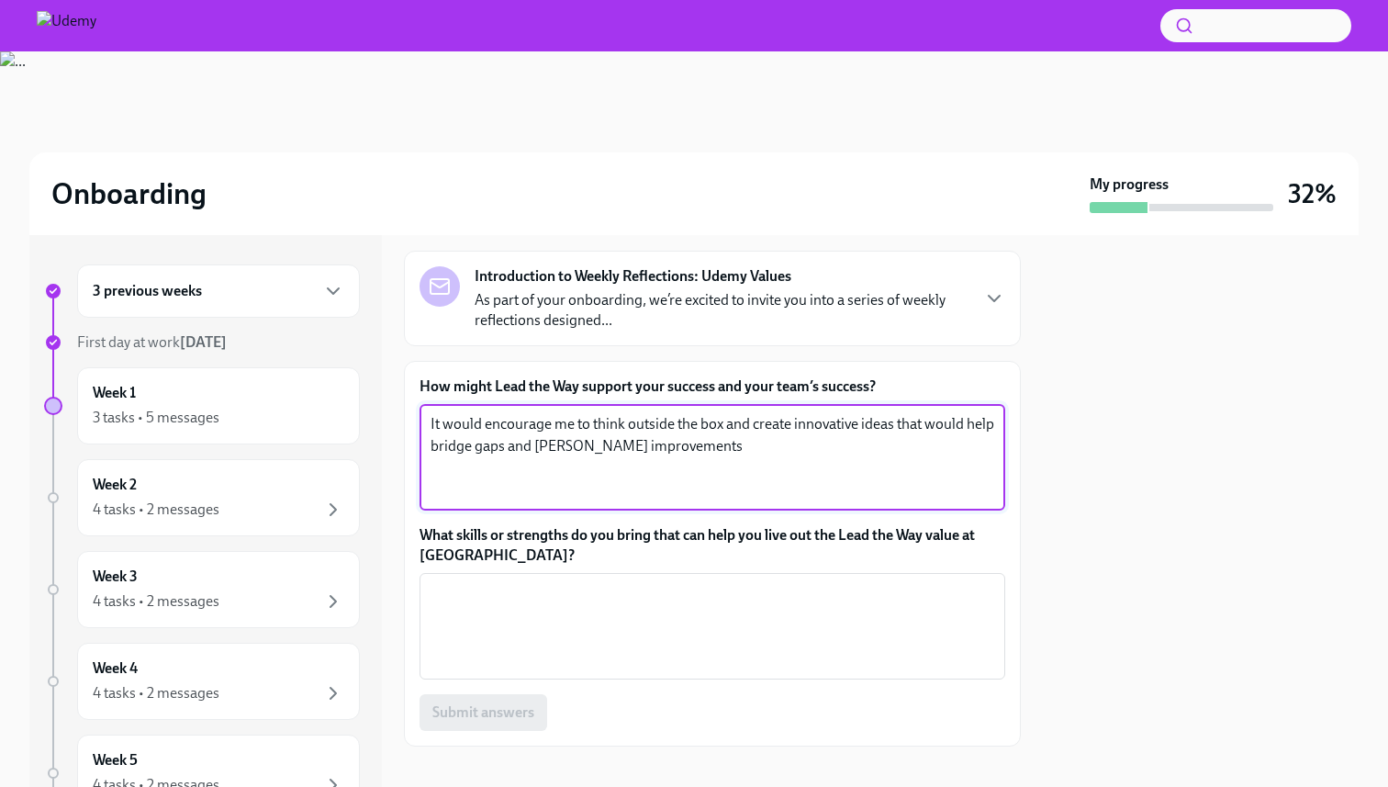
scroll to position [111, 0]
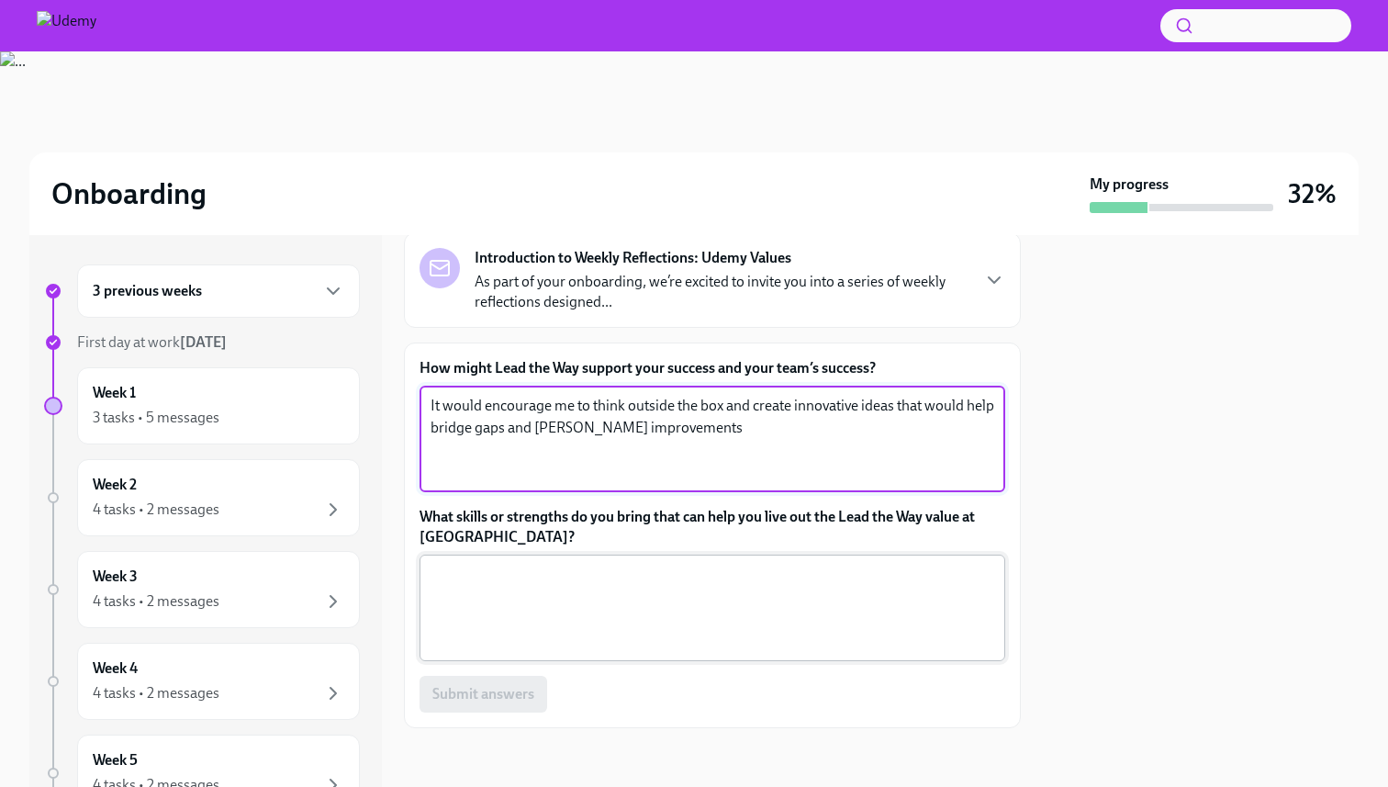
type textarea "It would encourage me to think outside the box and create innovative ideas that…"
click at [713, 612] on textarea "What skills or strengths do you bring that can help you live out the Lead the W…" at bounding box center [713, 608] width 564 height 88
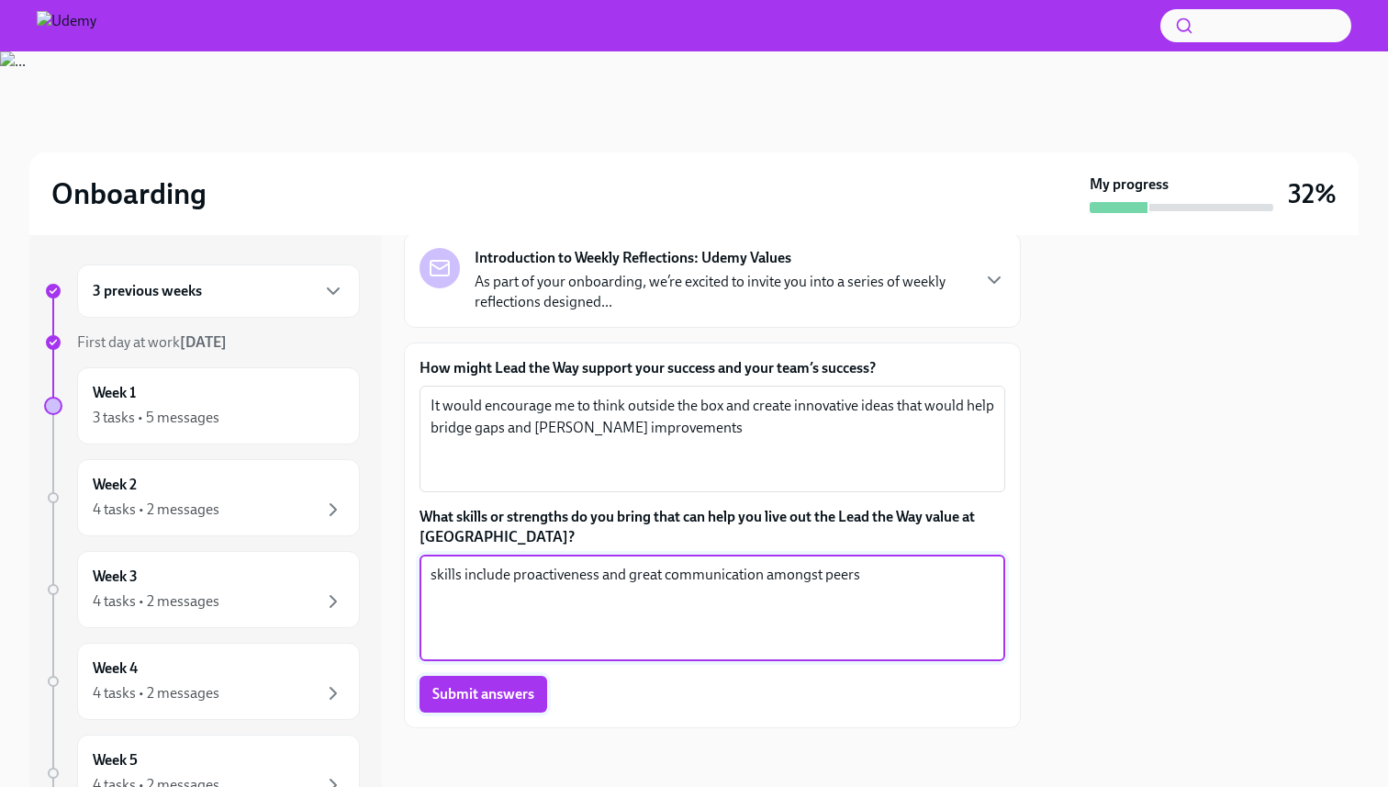
type textarea "skills include proactiveness and great communication amongst peers"
click at [487, 693] on span "Submit answers" at bounding box center [483, 694] width 102 height 18
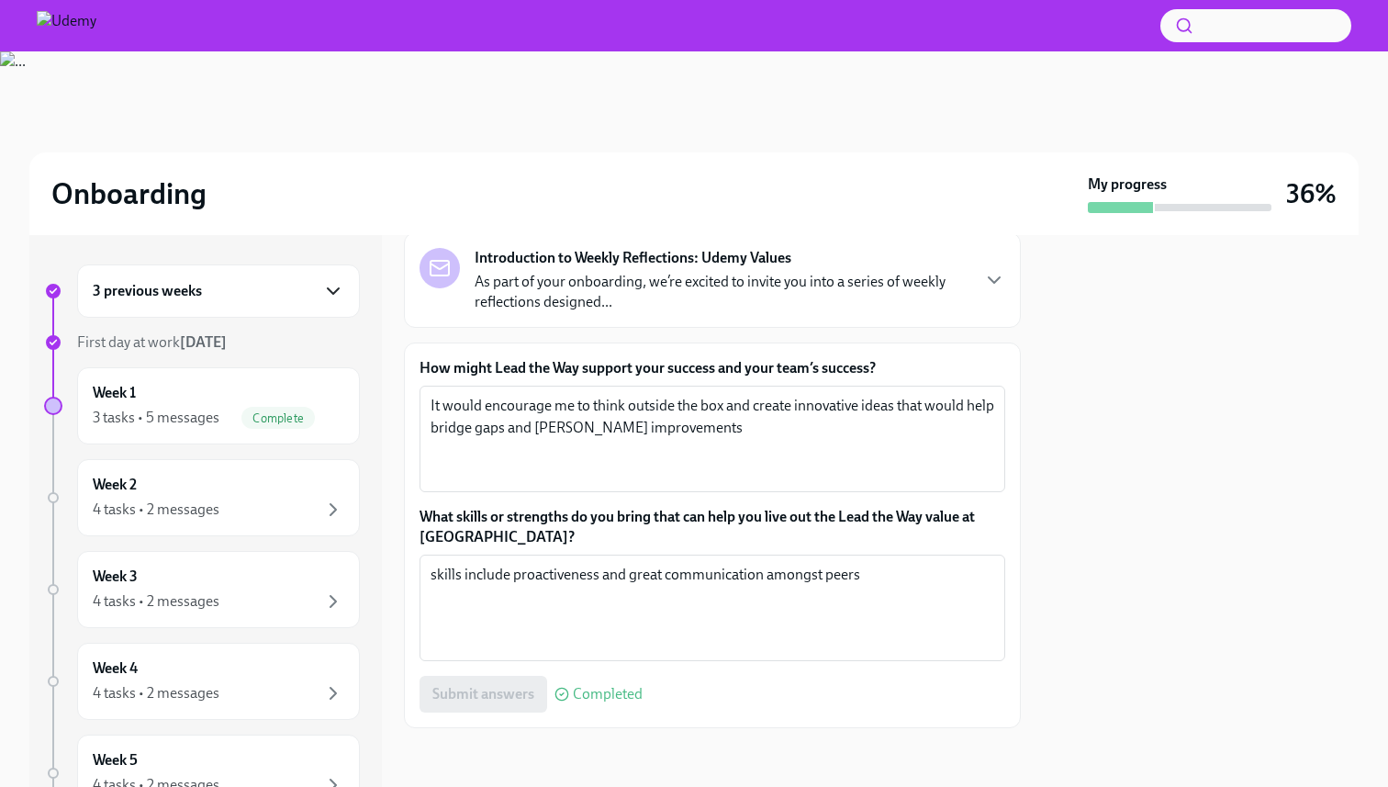
click at [339, 292] on icon "button" at bounding box center [333, 291] width 22 height 22
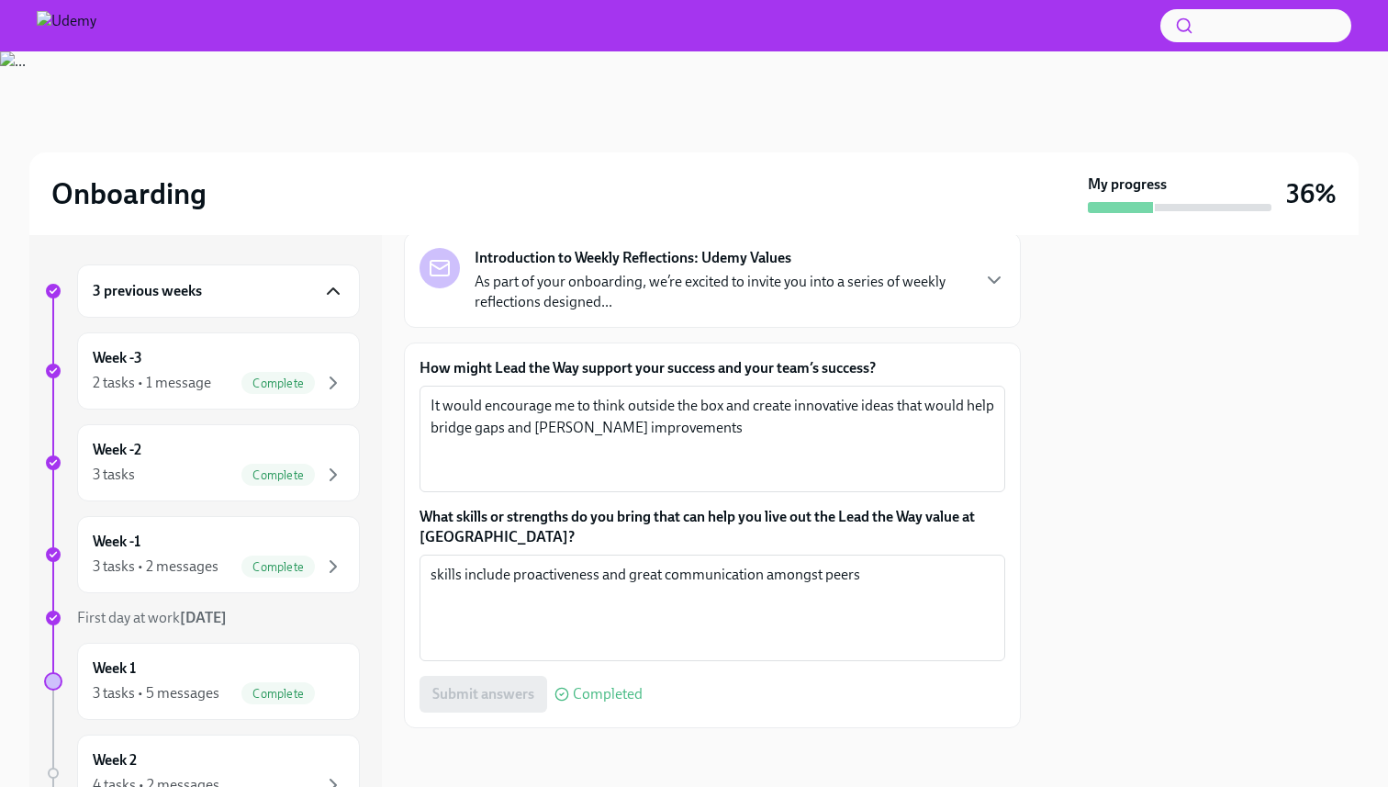
click at [339, 291] on icon "button" at bounding box center [333, 291] width 22 height 22
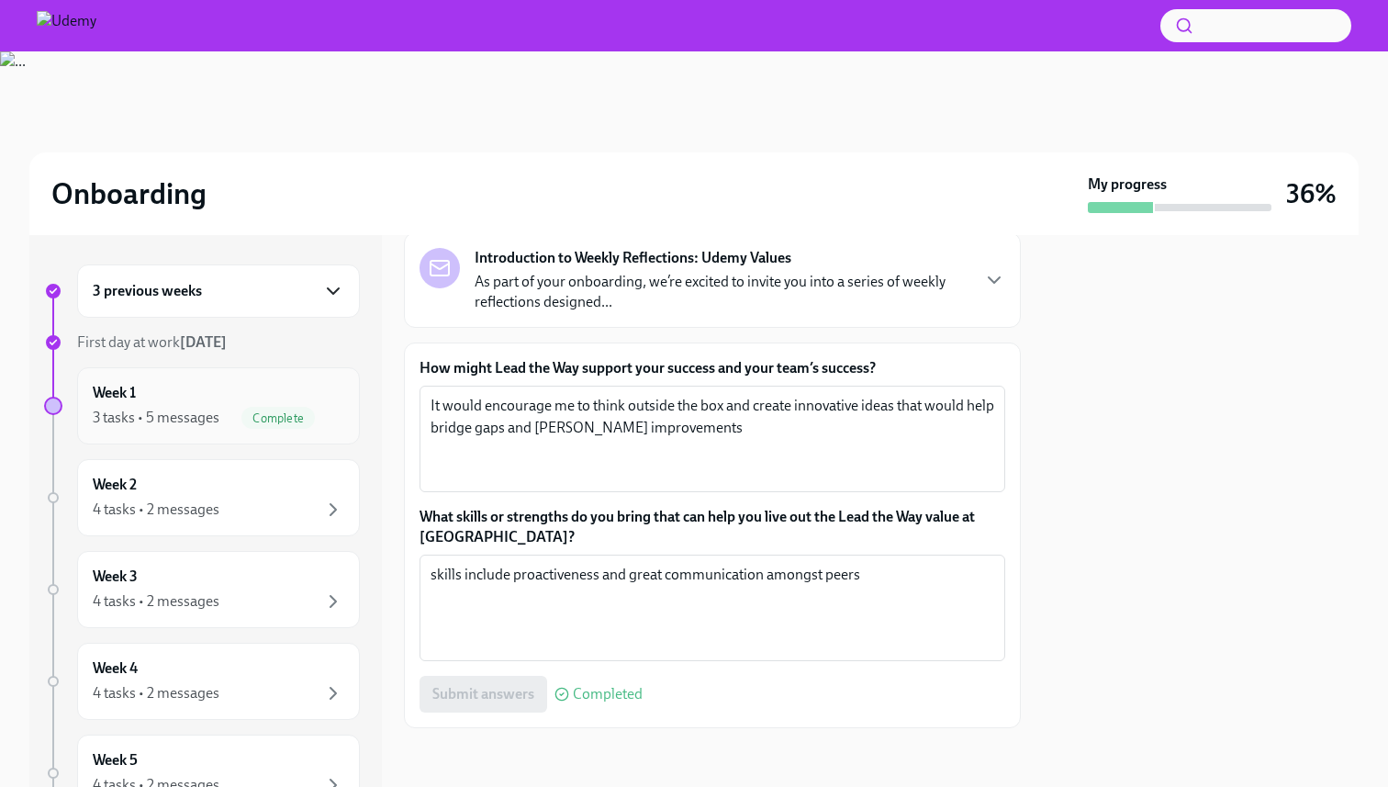
click at [234, 401] on div "Week 1 3 tasks • 5 messages Complete" at bounding box center [219, 406] width 252 height 46
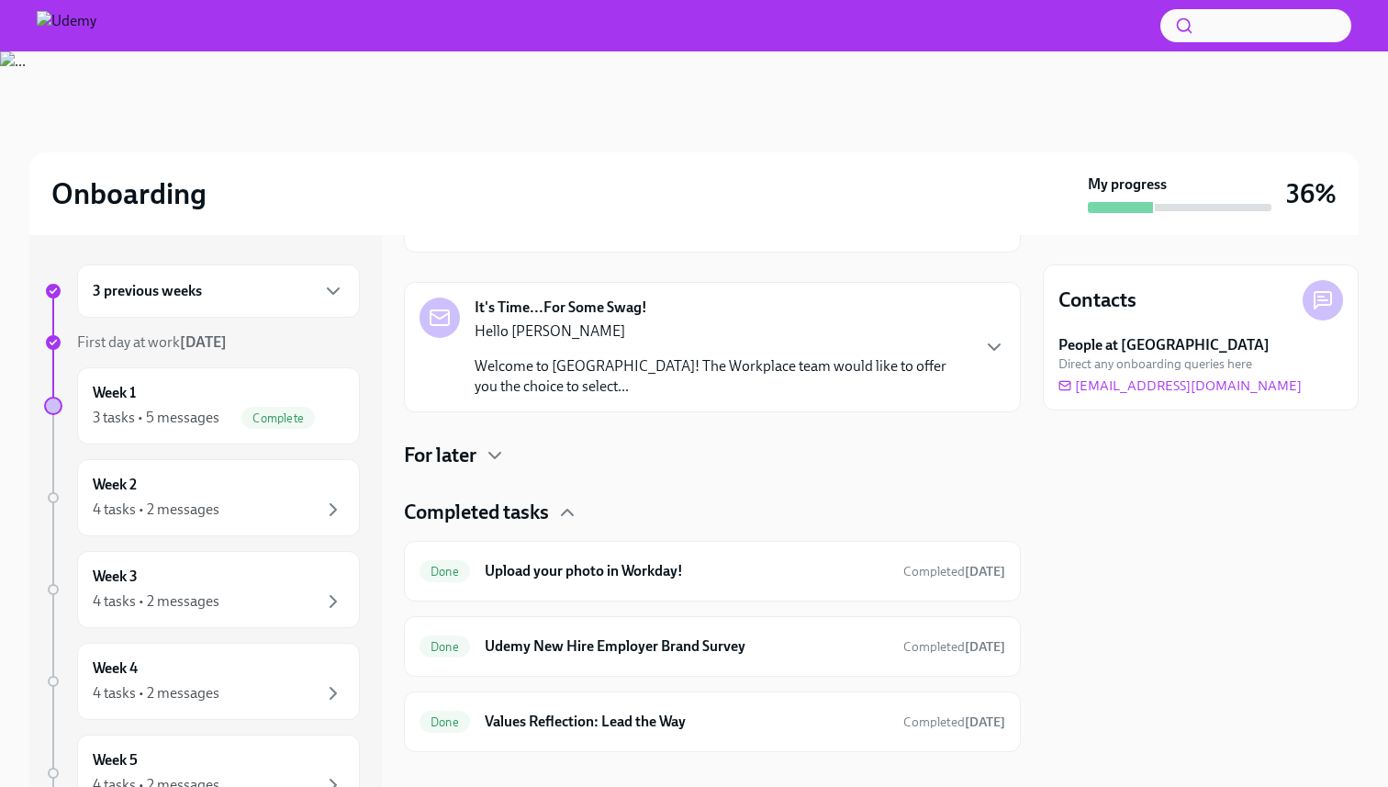
scroll to position [551, 0]
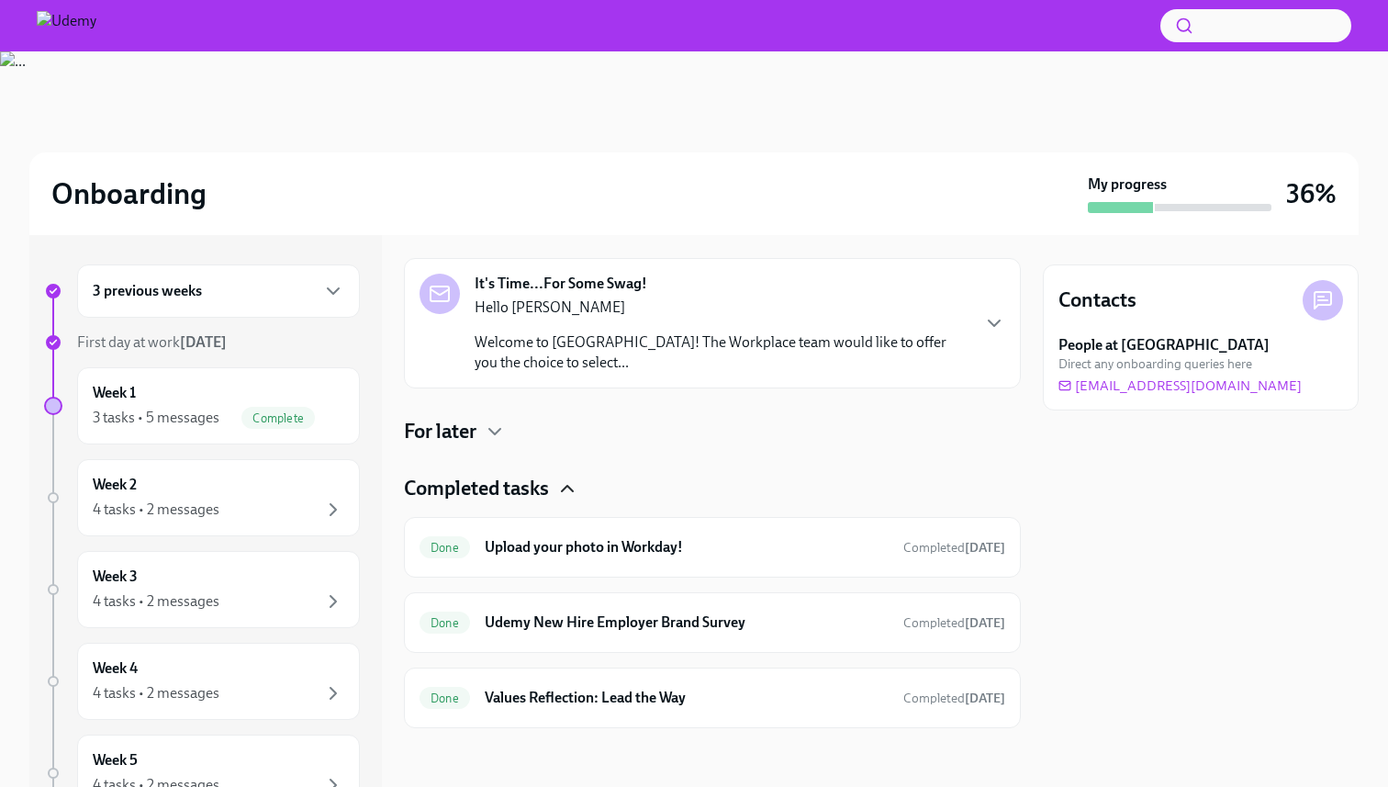
click at [571, 492] on icon "button" at bounding box center [567, 488] width 22 height 22
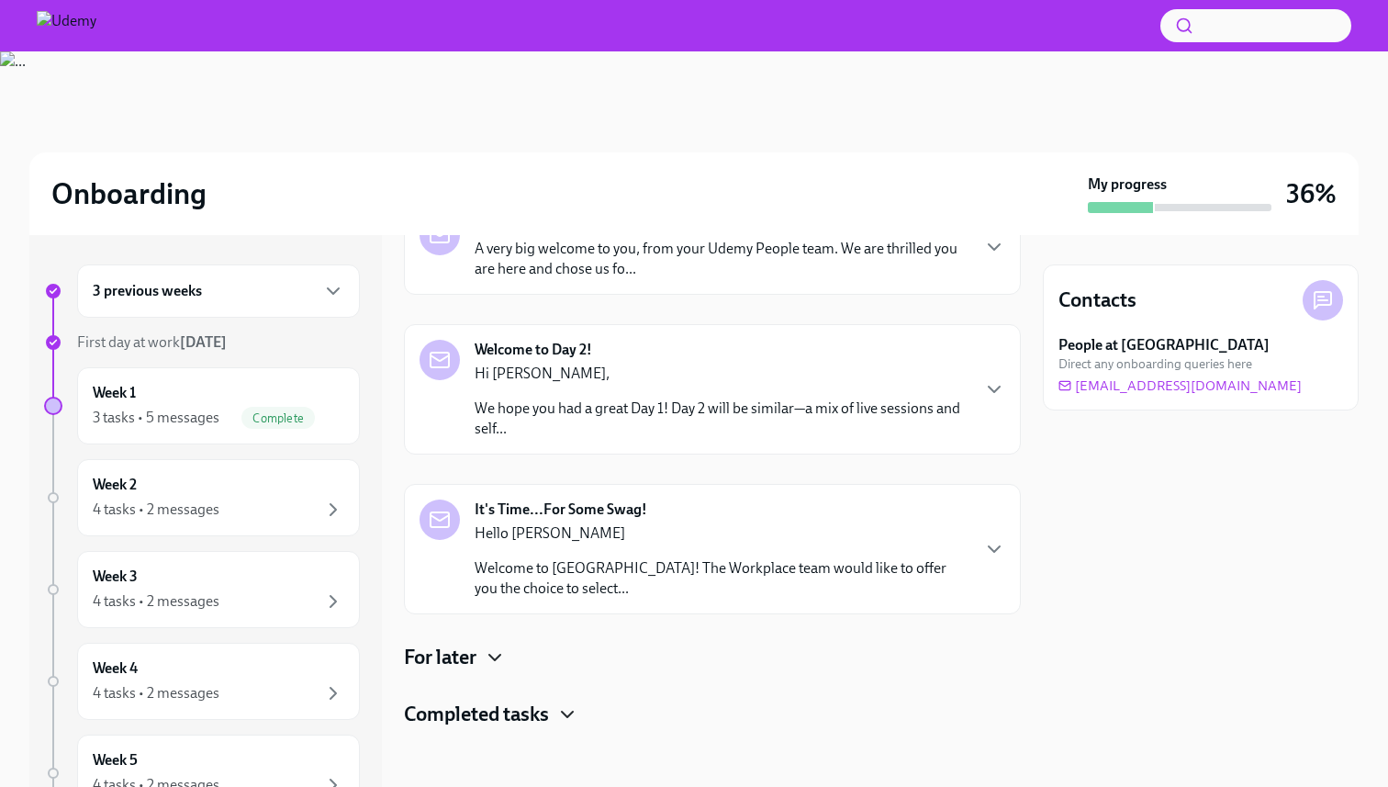
click at [496, 655] on icon "button" at bounding box center [495, 657] width 22 height 22
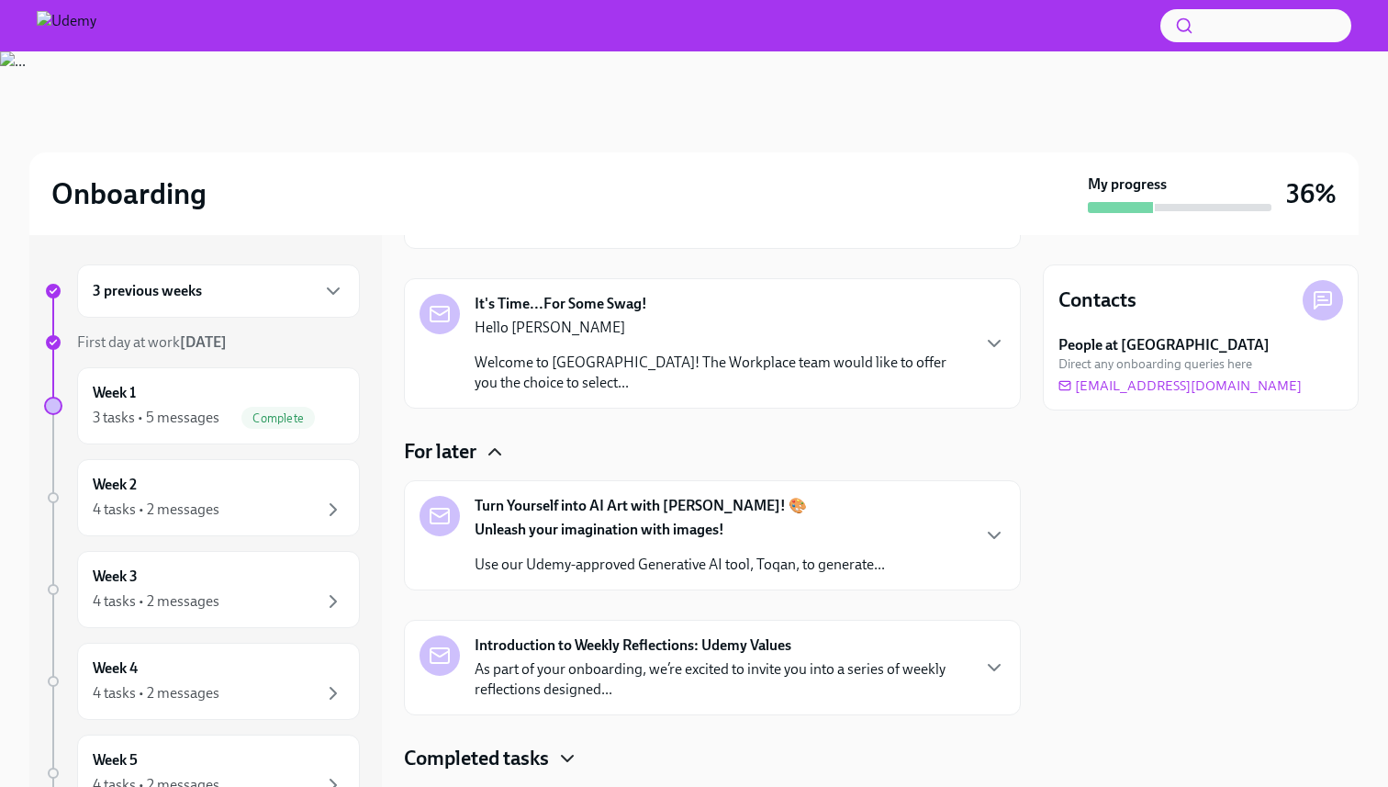
scroll to position [588, 0]
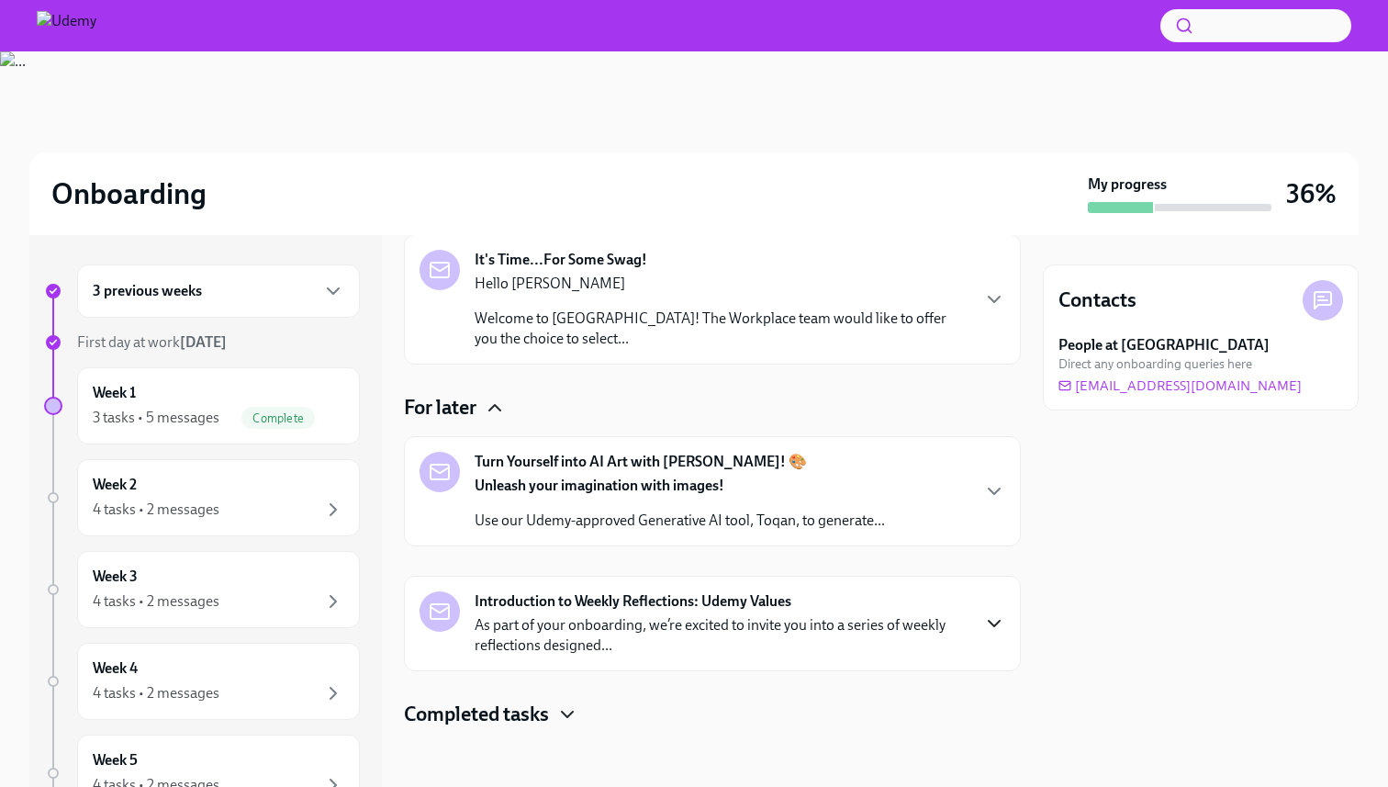
click at [998, 621] on icon "button" at bounding box center [994, 624] width 11 height 6
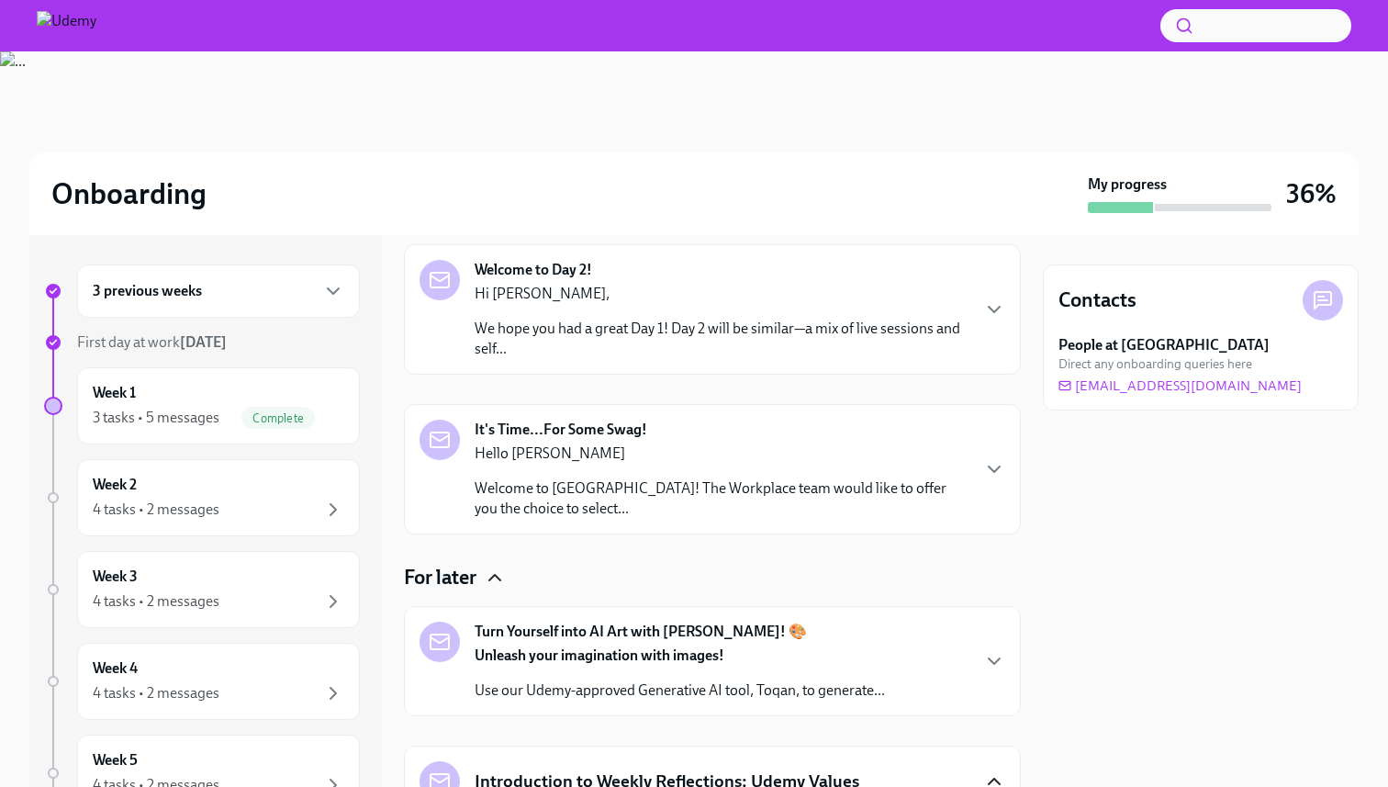
scroll to position [420, 0]
click at [506, 575] on icon "button" at bounding box center [495, 576] width 22 height 22
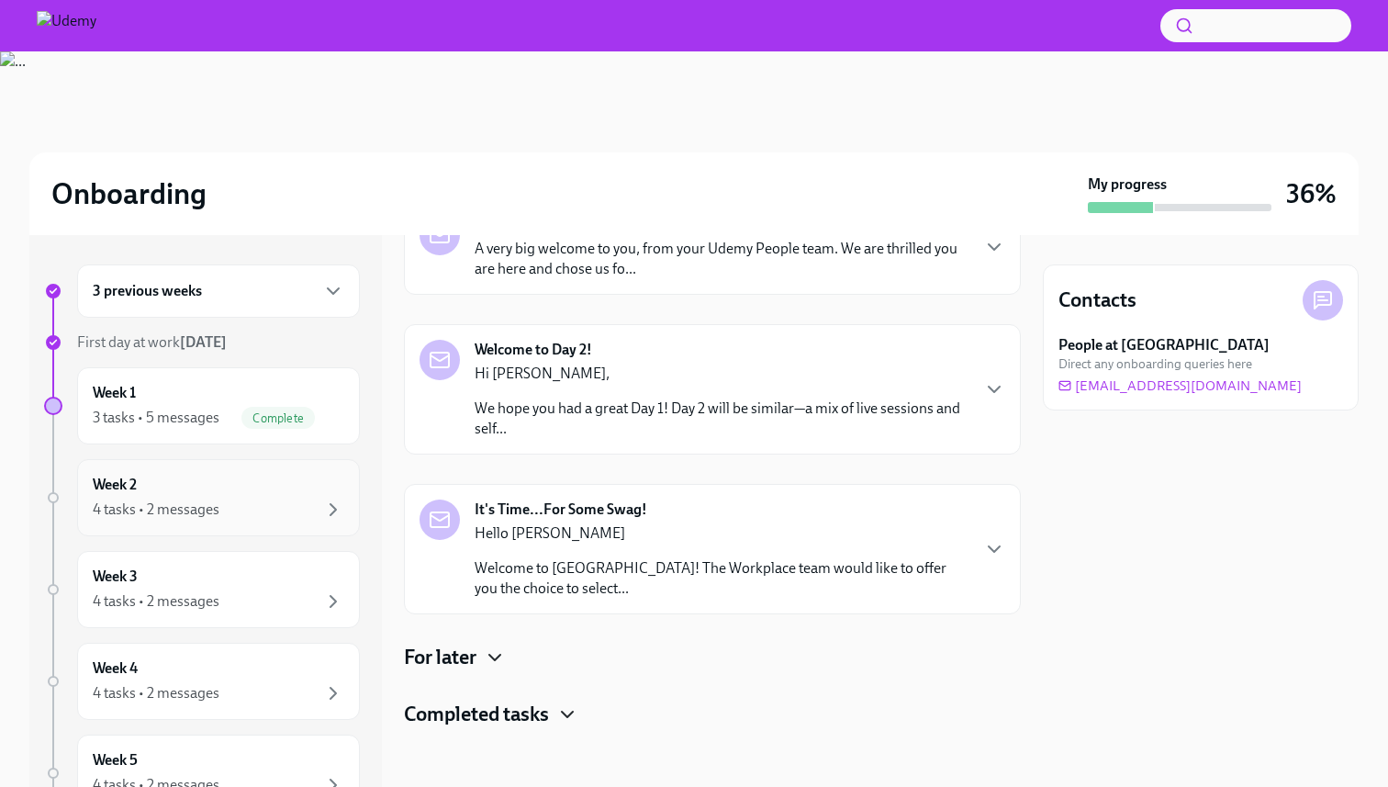
click at [248, 504] on div "4 tasks • 2 messages" at bounding box center [219, 509] width 252 height 22
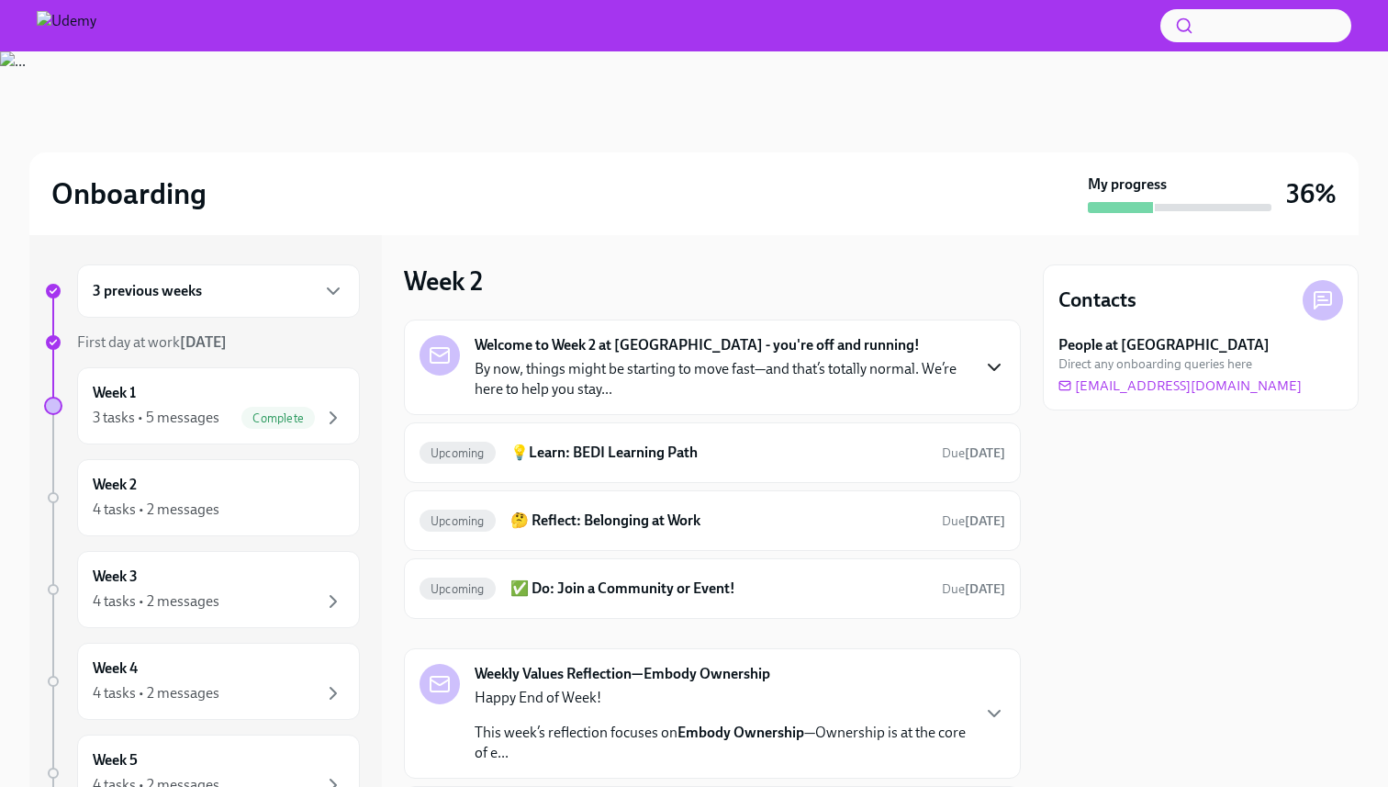
click at [999, 365] on icon "button" at bounding box center [994, 367] width 11 height 6
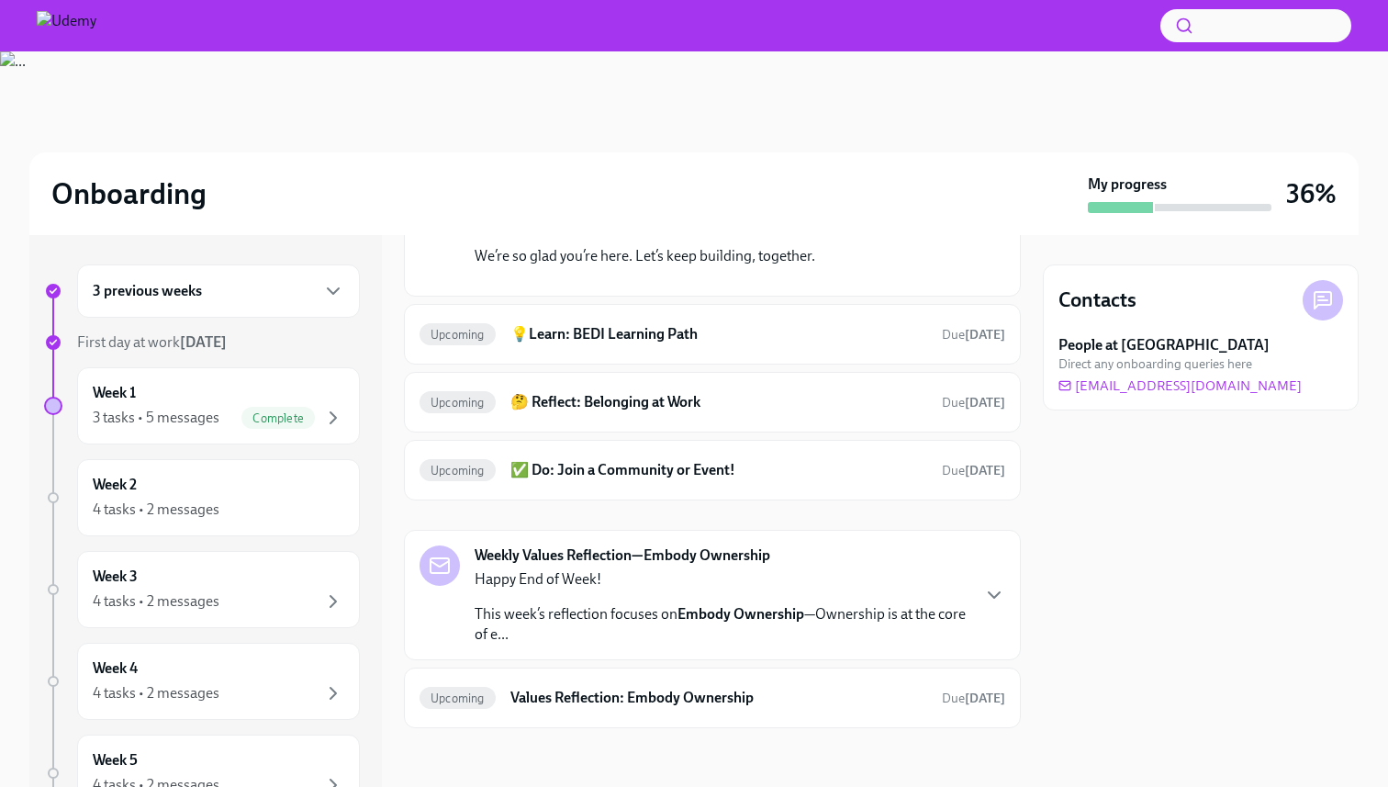
scroll to position [786, 0]
click at [838, 364] on div "Upcoming 💡Learn: BEDI Learning Path Due [DATE]" at bounding box center [712, 334] width 617 height 61
click at [826, 342] on h6 "💡Learn: BEDI Learning Path" at bounding box center [718, 334] width 417 height 20
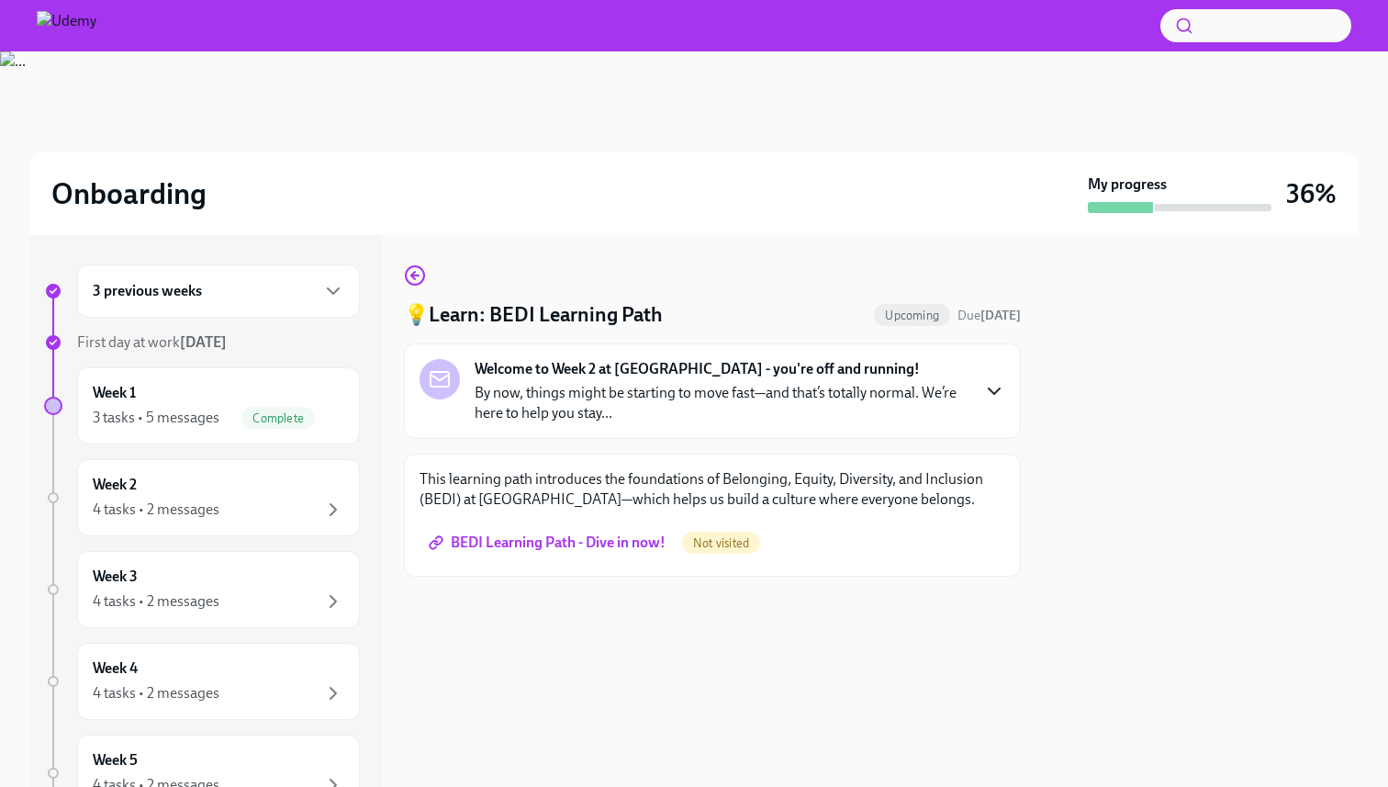
click at [994, 390] on icon "button" at bounding box center [994, 391] width 22 height 22
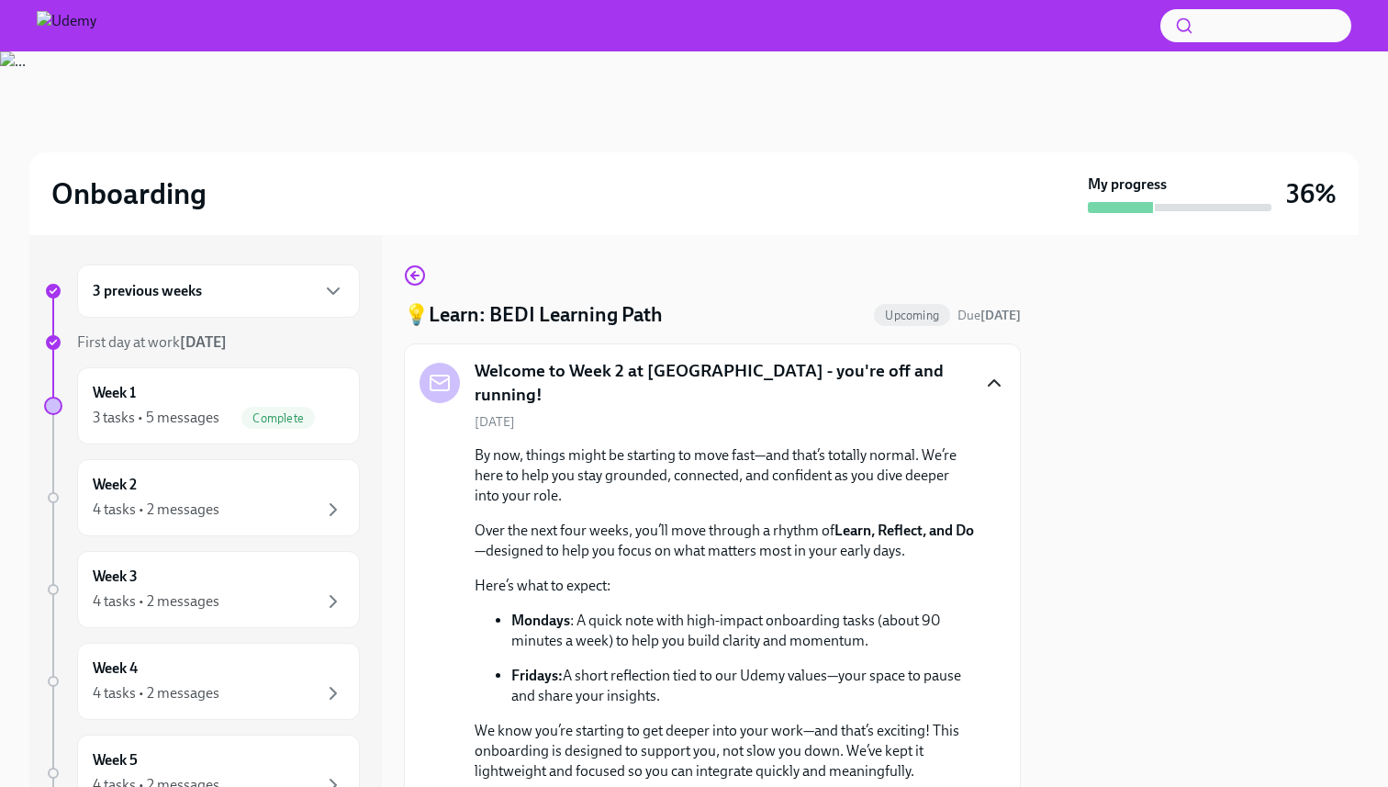
click at [993, 381] on icon "button" at bounding box center [994, 383] width 22 height 22
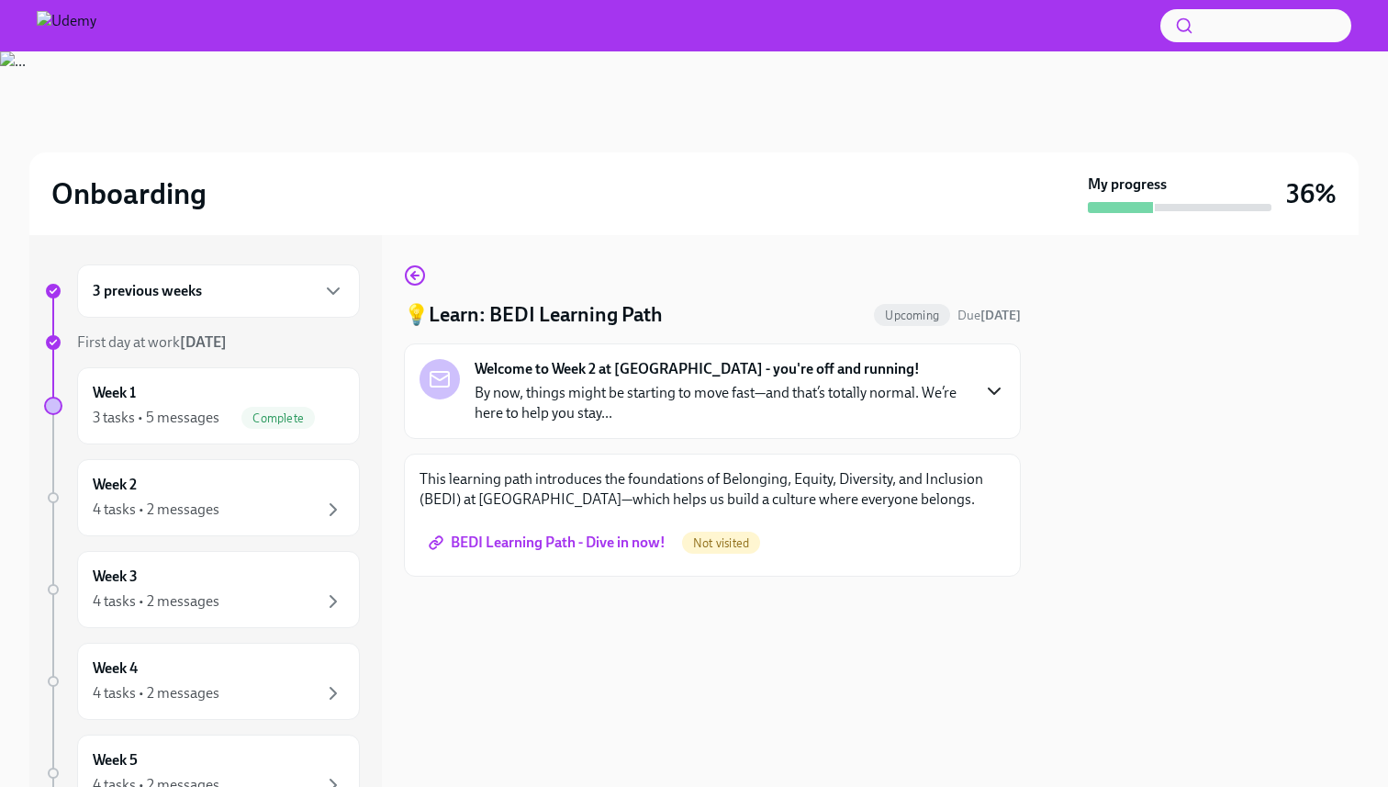
click at [634, 534] on span "BEDI Learning Path - Dive in now!" at bounding box center [548, 542] width 233 height 18
click at [860, 394] on p "By now, things might be starting to move fast—and that’s totally normal. We’re …" at bounding box center [722, 403] width 494 height 40
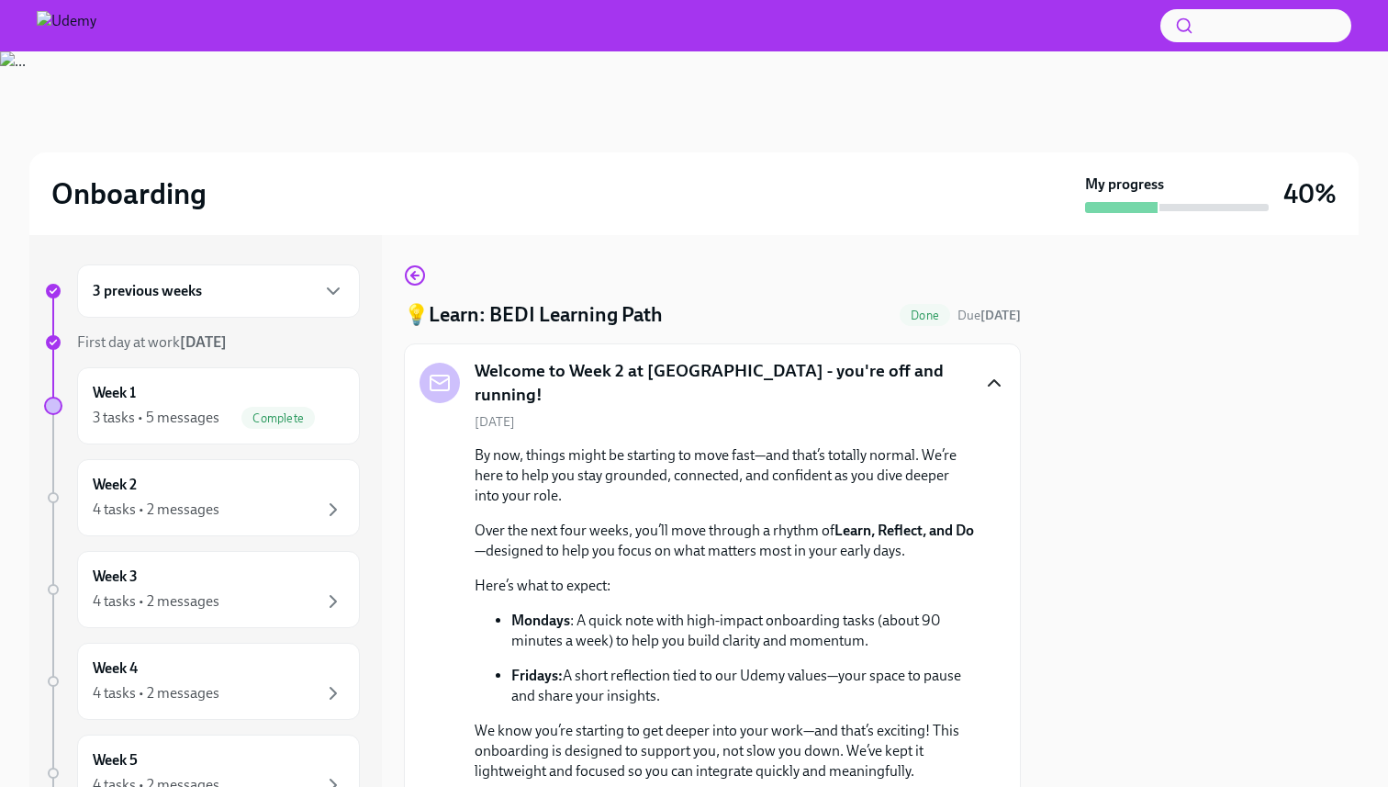
click at [987, 375] on icon "button" at bounding box center [994, 383] width 22 height 22
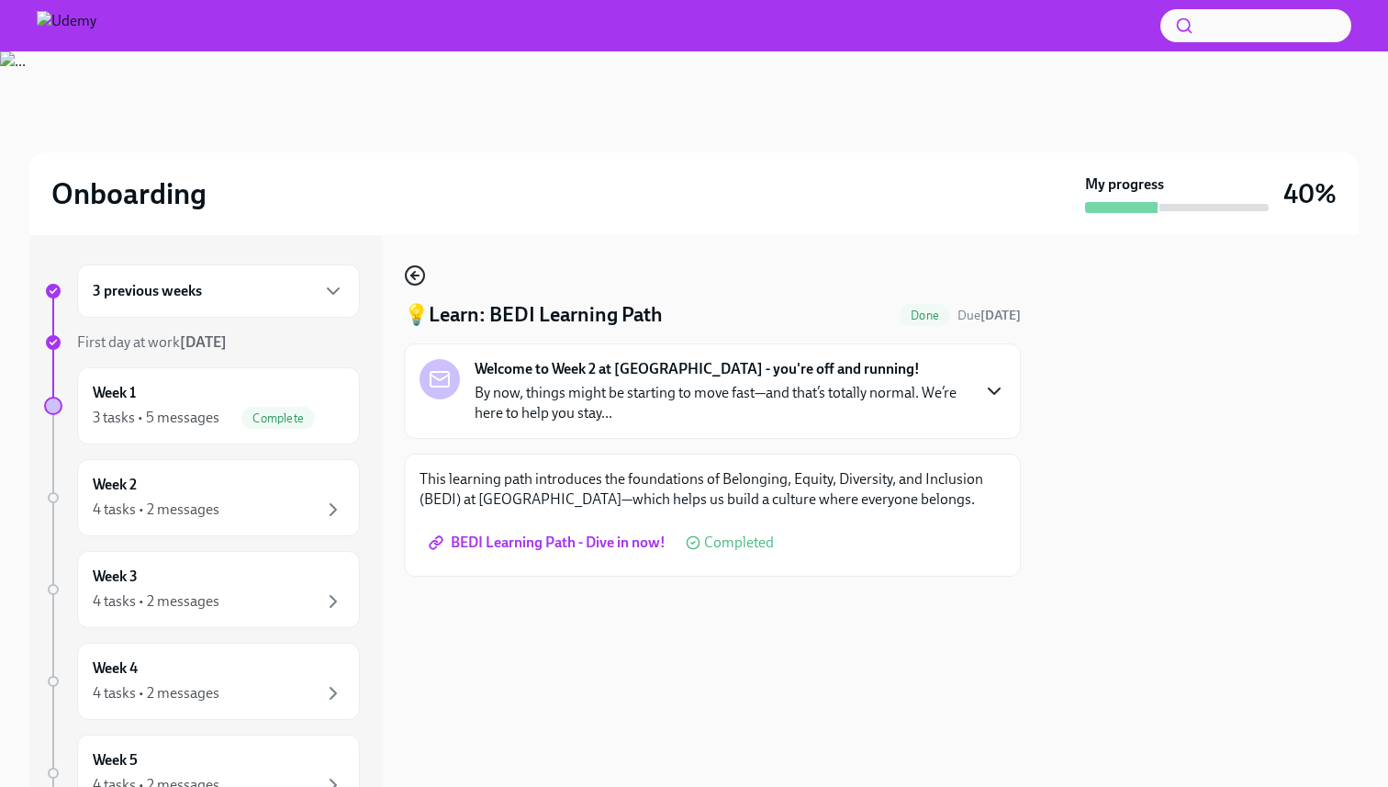
click at [408, 267] on icon "button" at bounding box center [415, 275] width 22 height 22
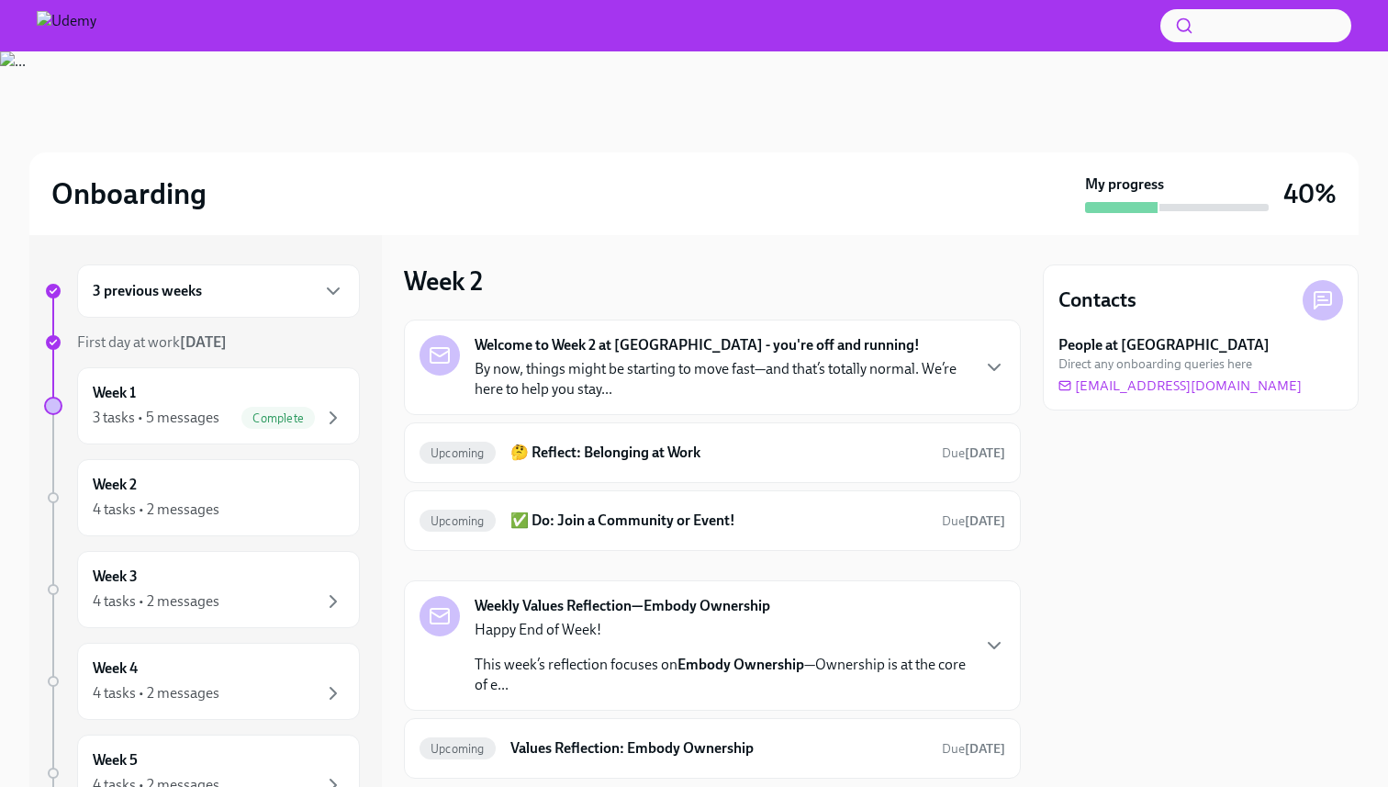
click at [677, 383] on p "By now, things might be starting to move fast—and that’s totally normal. We’re …" at bounding box center [722, 379] width 494 height 40
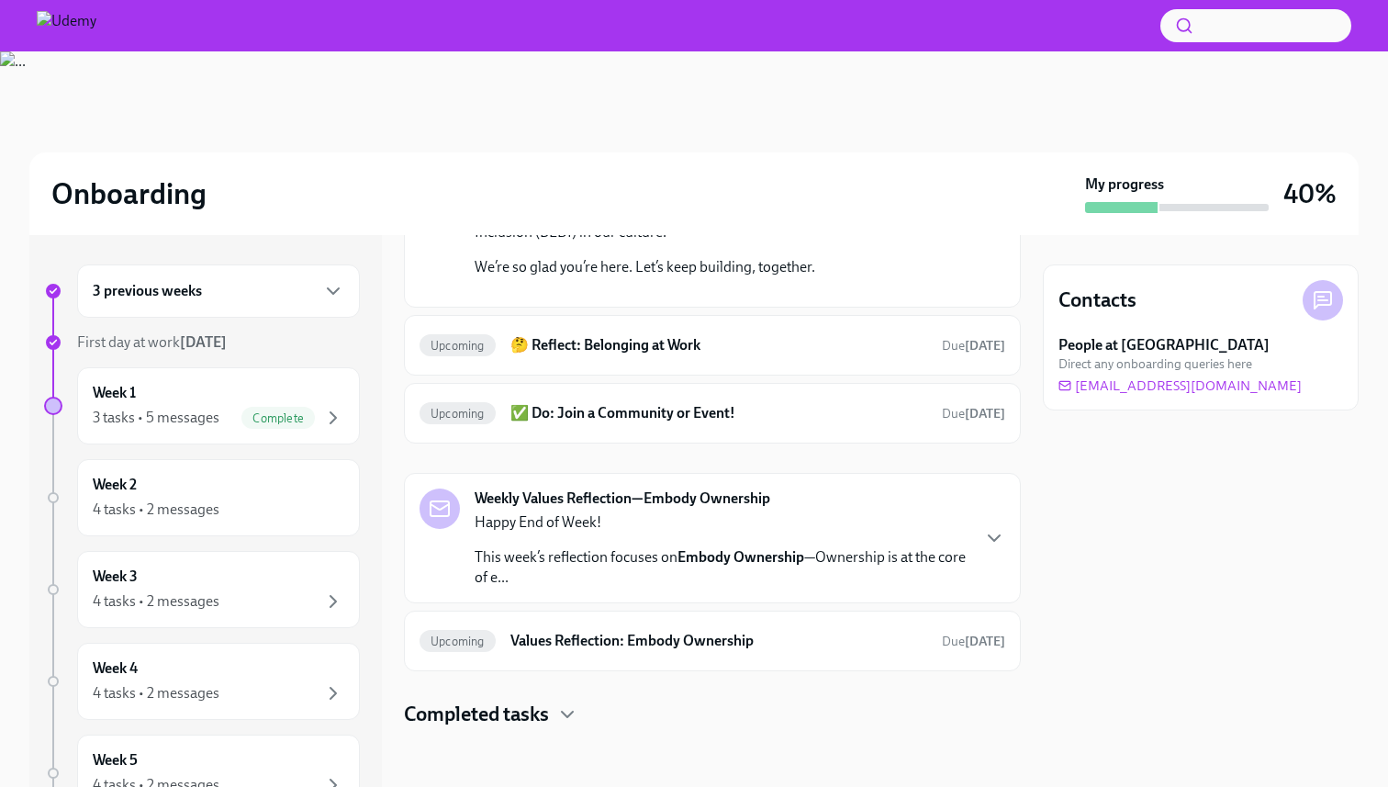
scroll to position [784, 0]
click at [712, 360] on div "Upcoming 🤔 Reflect: Belonging at Work Due [DATE]" at bounding box center [713, 344] width 586 height 29
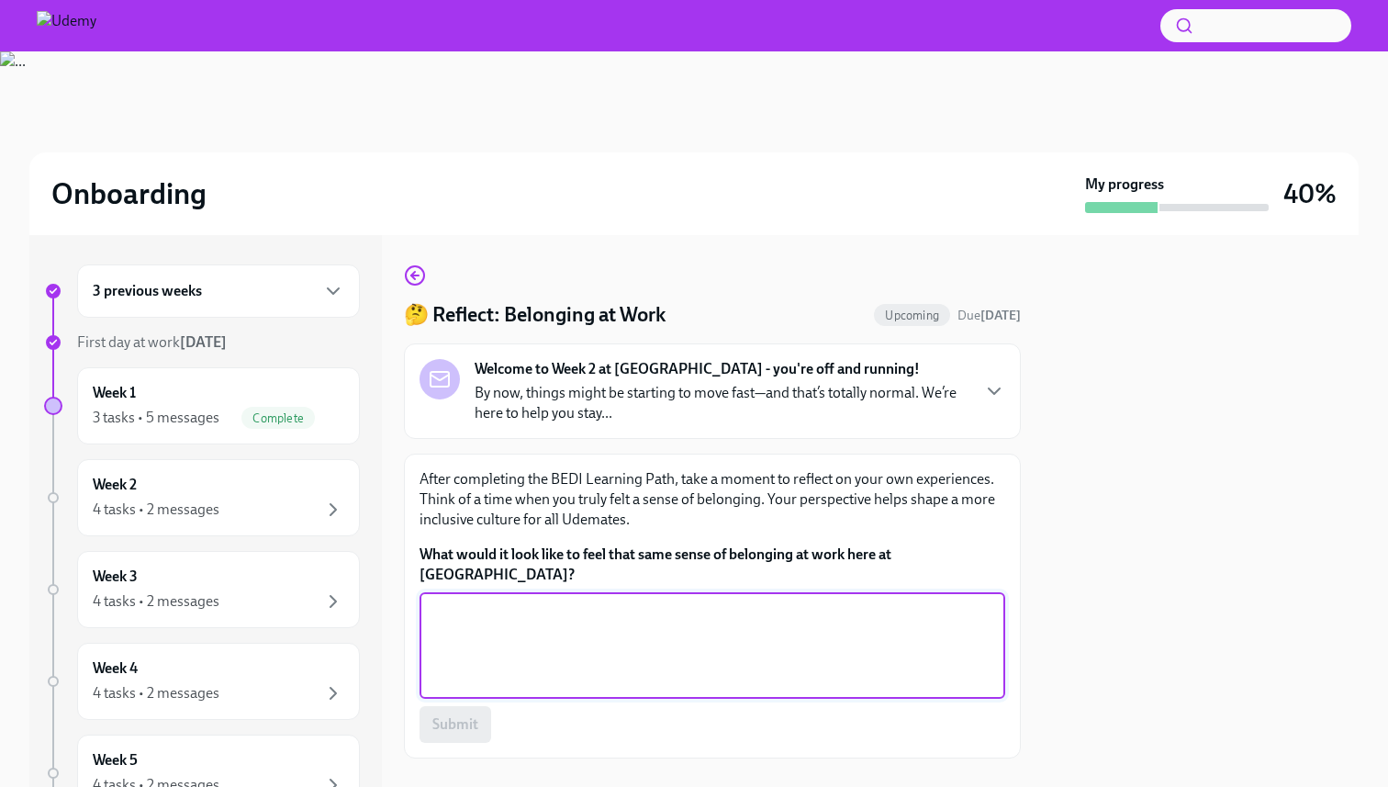
click at [566, 620] on textarea "What would it look like to feel that same sense of belonging at work here at [G…" at bounding box center [713, 645] width 564 height 88
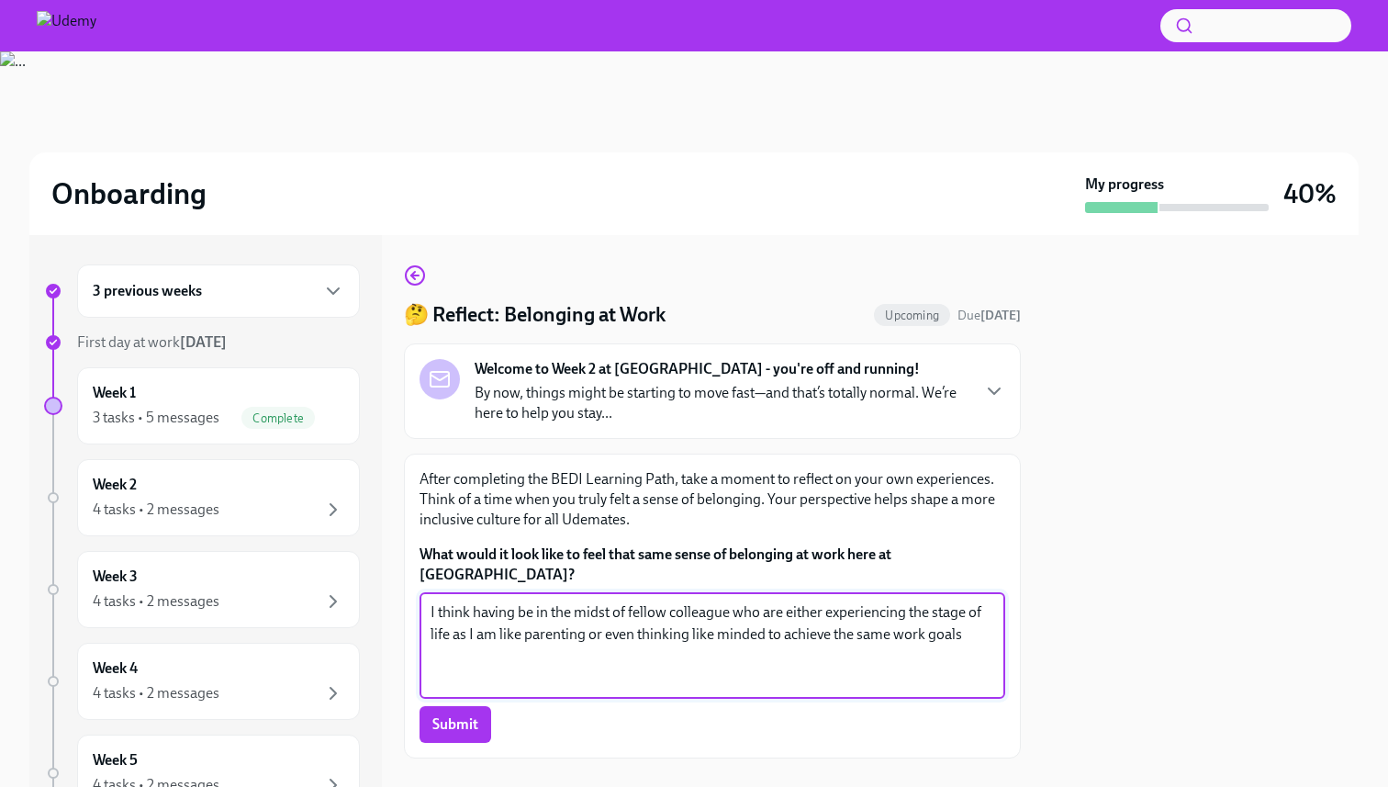
click at [520, 601] on textarea "I think having be in the midst of fellow colleague who are either experiencing …" at bounding box center [713, 645] width 564 height 88
click at [982, 614] on textarea "I think having to be in the midst of fellow colleague who are either experienci…" at bounding box center [713, 645] width 564 height 88
type textarea "I think having to be in the midst of fellow colleague who are either experienci…"
